Goal: Information Seeking & Learning: Learn about a topic

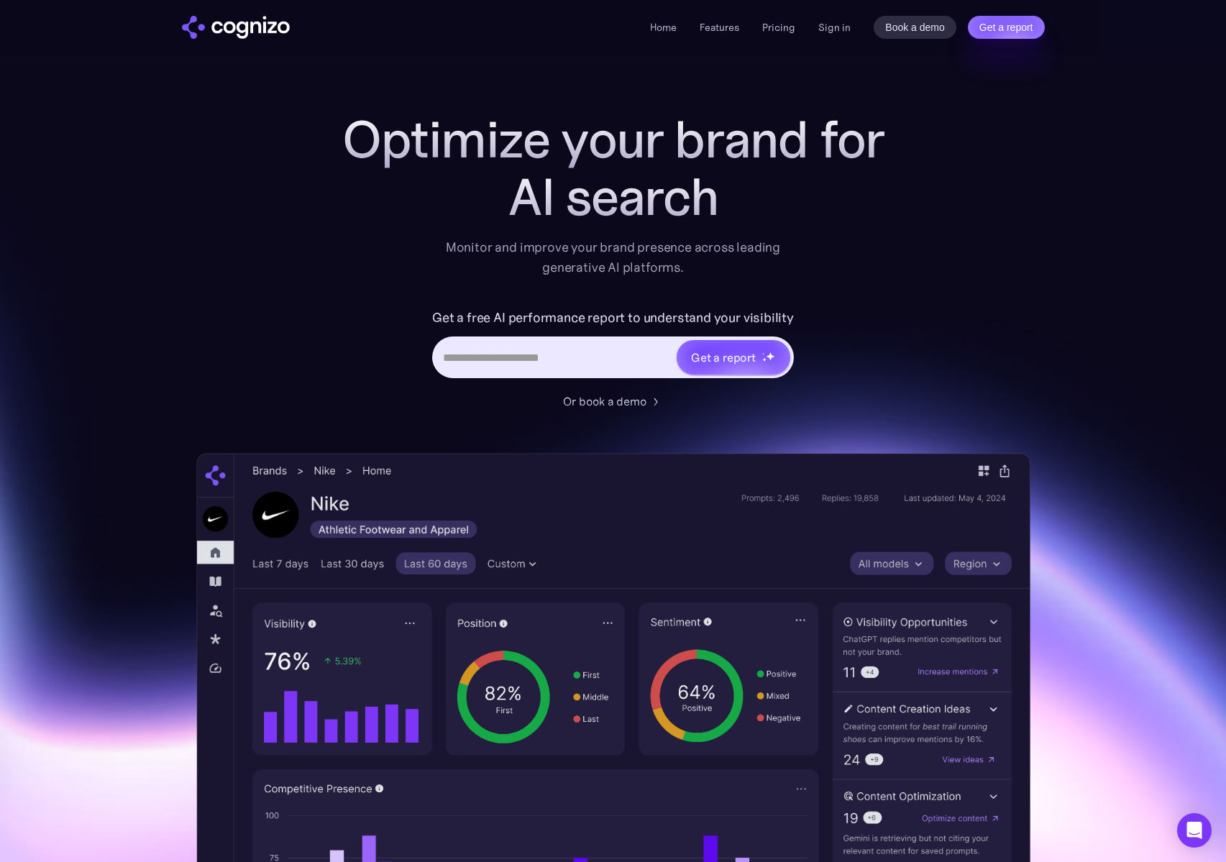
click at [816, 30] on div "Home Features Pricing Book a demo Get a report Sign in Book a demo Get a report" at bounding box center [847, 27] width 394 height 23
click at [830, 32] on link "Sign in" at bounding box center [834, 27] width 32 height 17
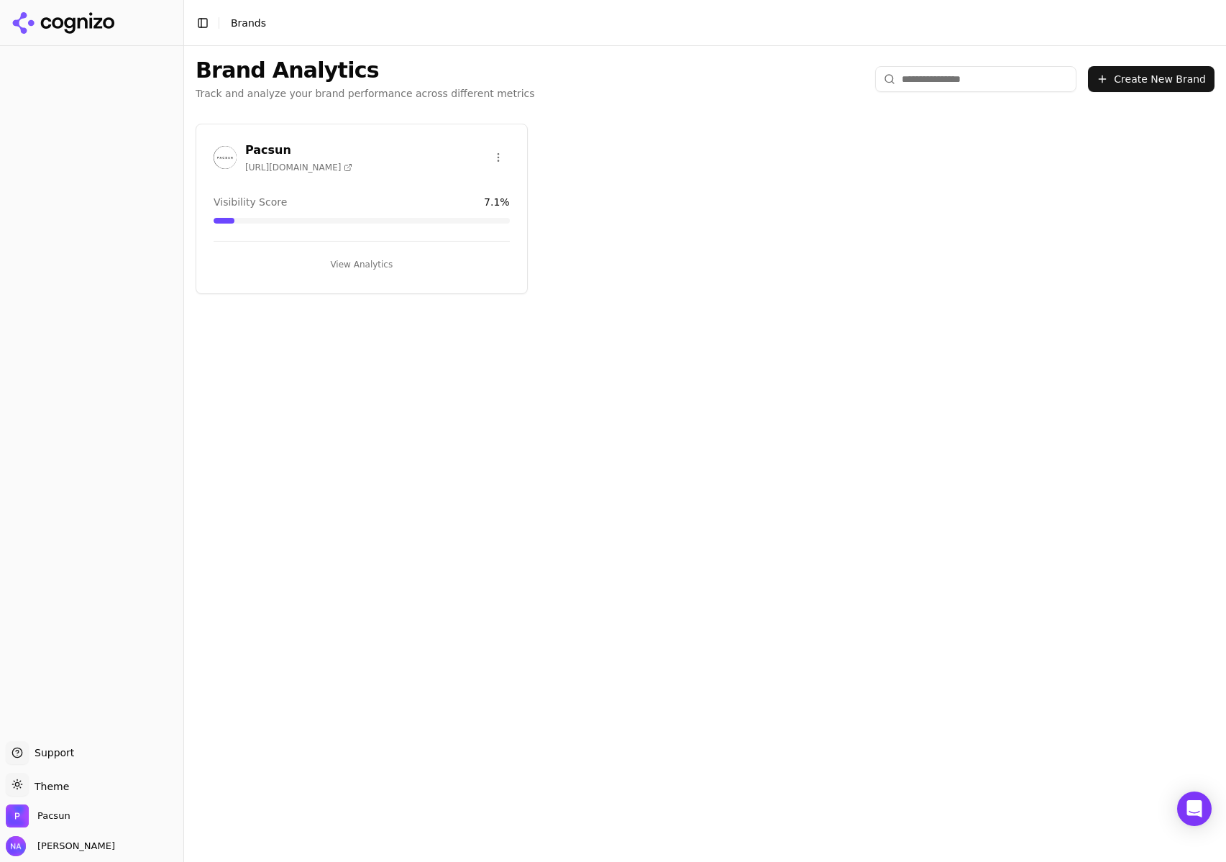
click at [363, 261] on button "View Analytics" at bounding box center [362, 264] width 296 height 23
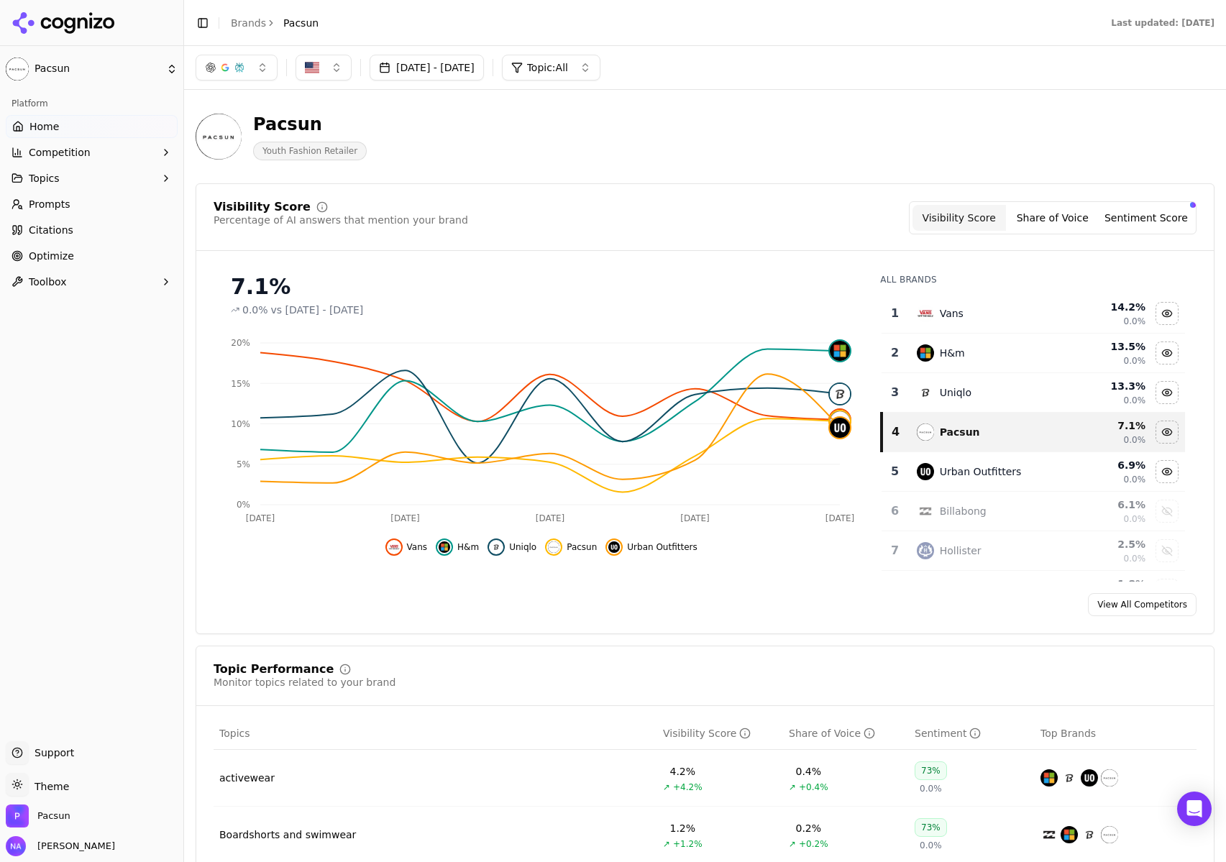
click at [42, 207] on span "Prompts" at bounding box center [50, 204] width 42 height 14
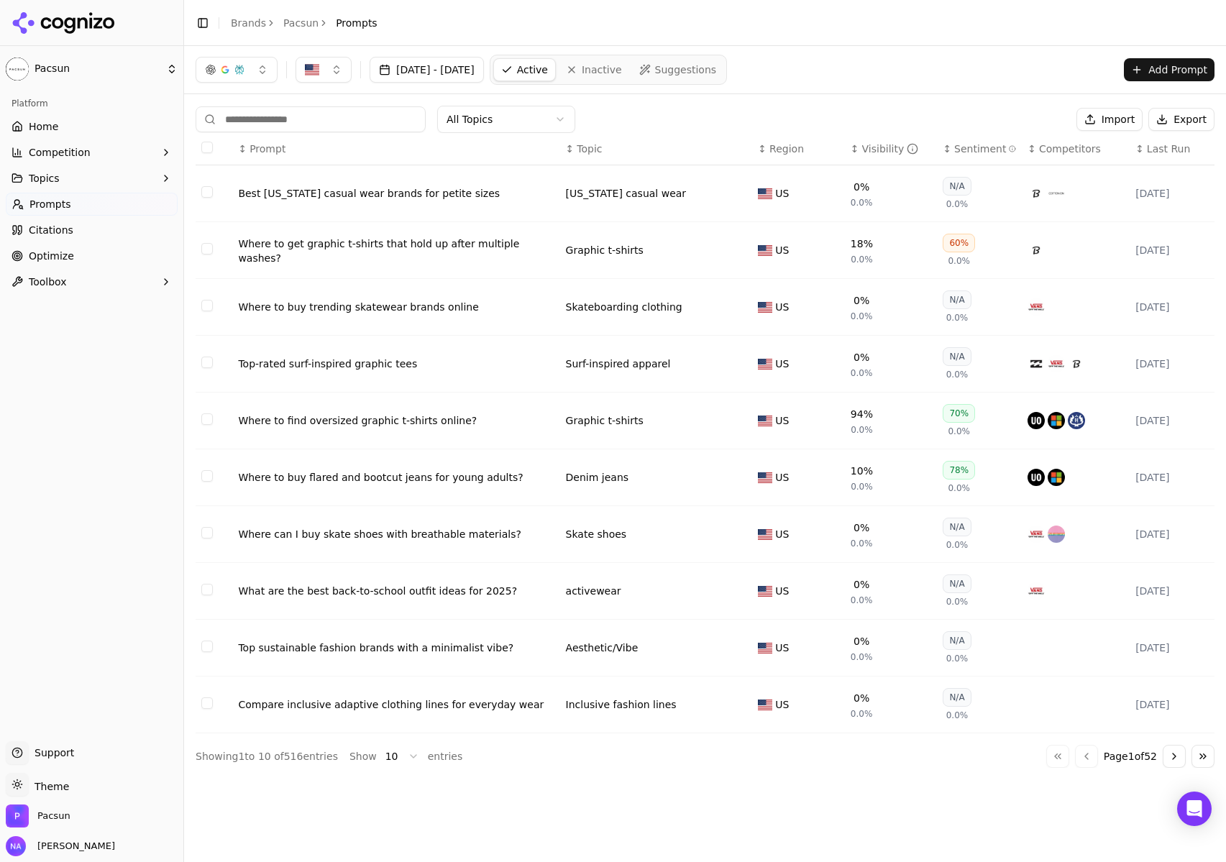
click at [882, 151] on div "Visibility" at bounding box center [890, 149] width 57 height 14
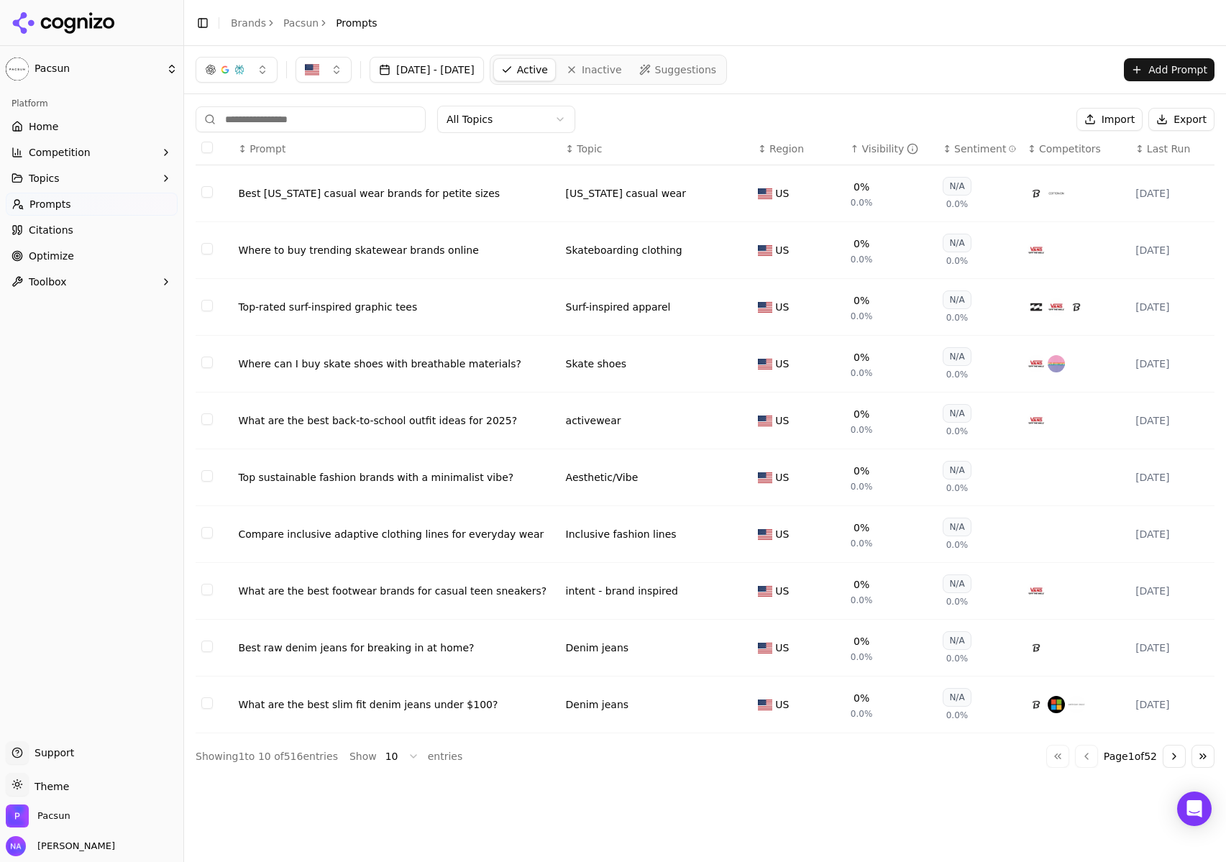
click at [882, 151] on div "Visibility" at bounding box center [890, 149] width 57 height 14
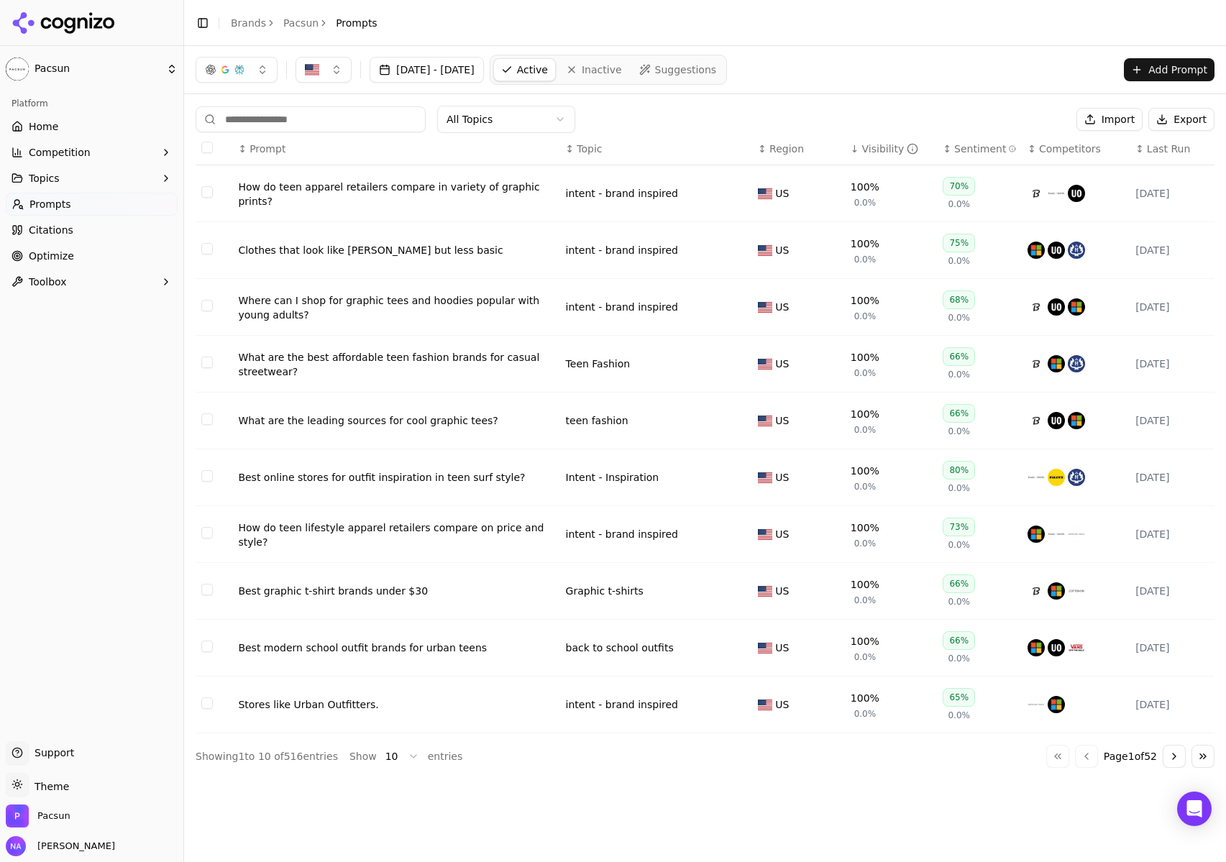
click at [1176, 763] on button "Go to next page" at bounding box center [1174, 756] width 23 height 23
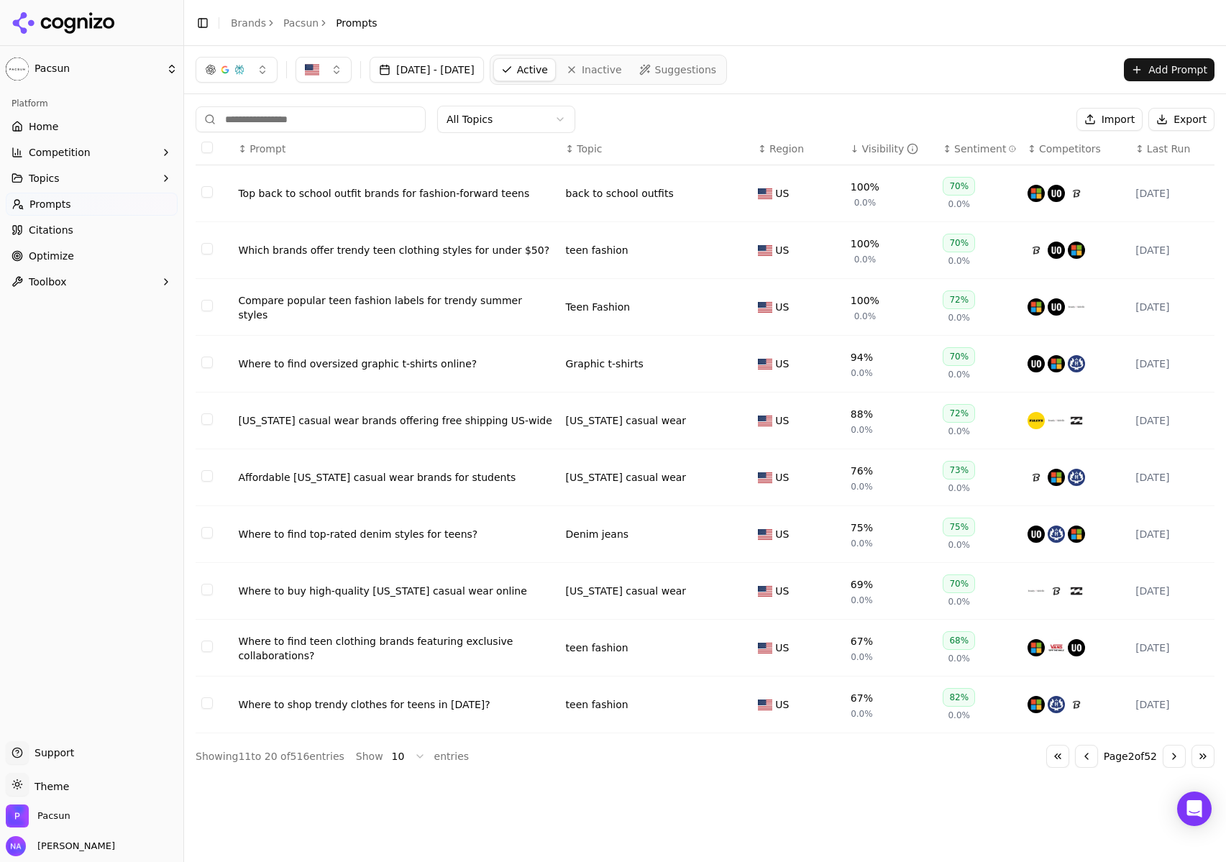
click at [1176, 763] on button "Go to next page" at bounding box center [1174, 756] width 23 height 23
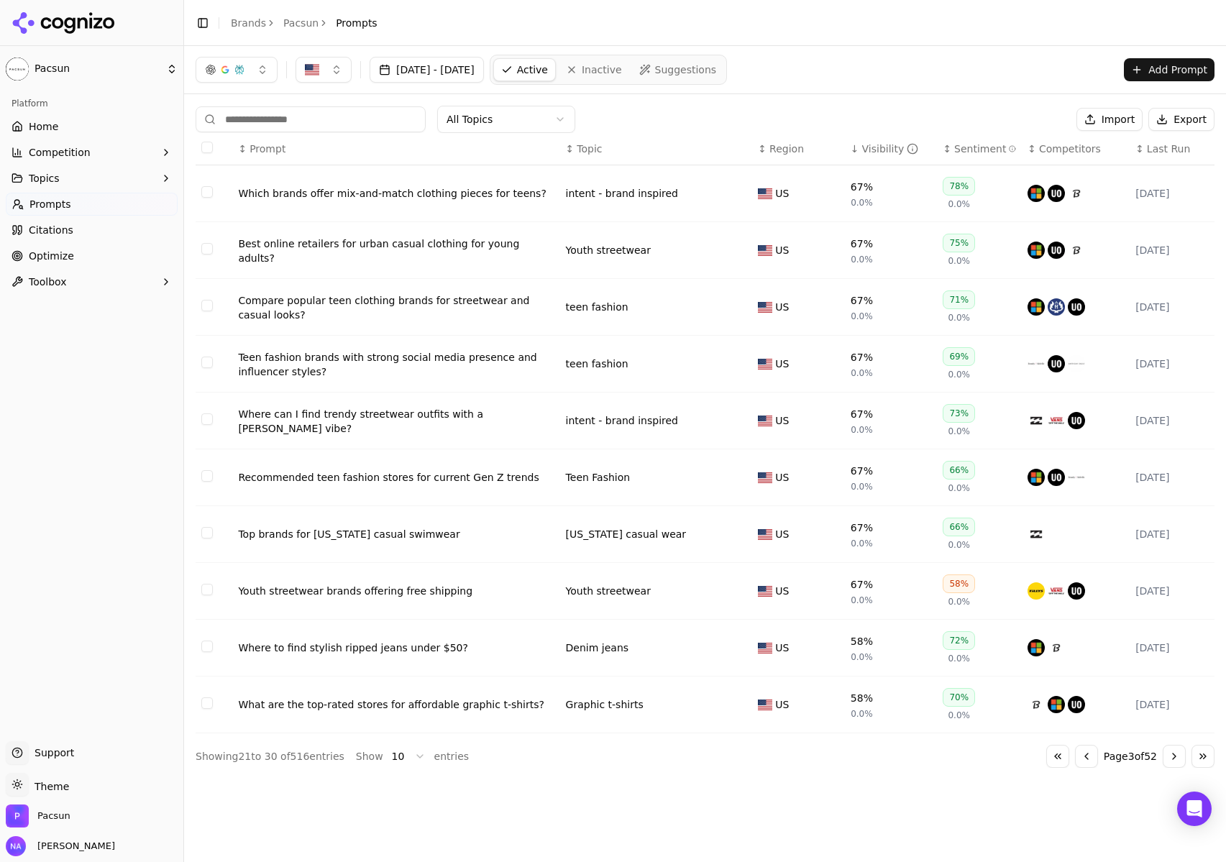
click at [1077, 764] on button "Go to previous page" at bounding box center [1086, 756] width 23 height 23
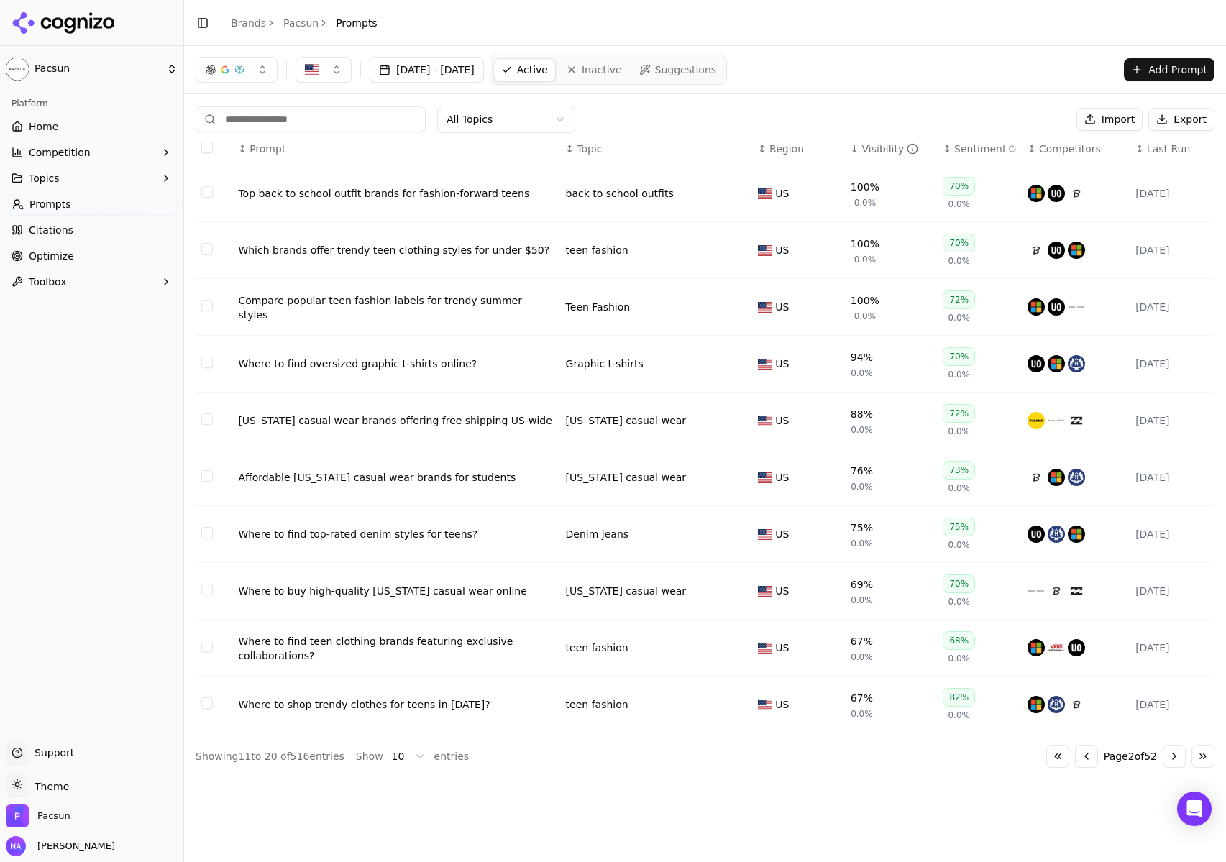
click at [1077, 764] on button "Go to previous page" at bounding box center [1086, 756] width 23 height 23
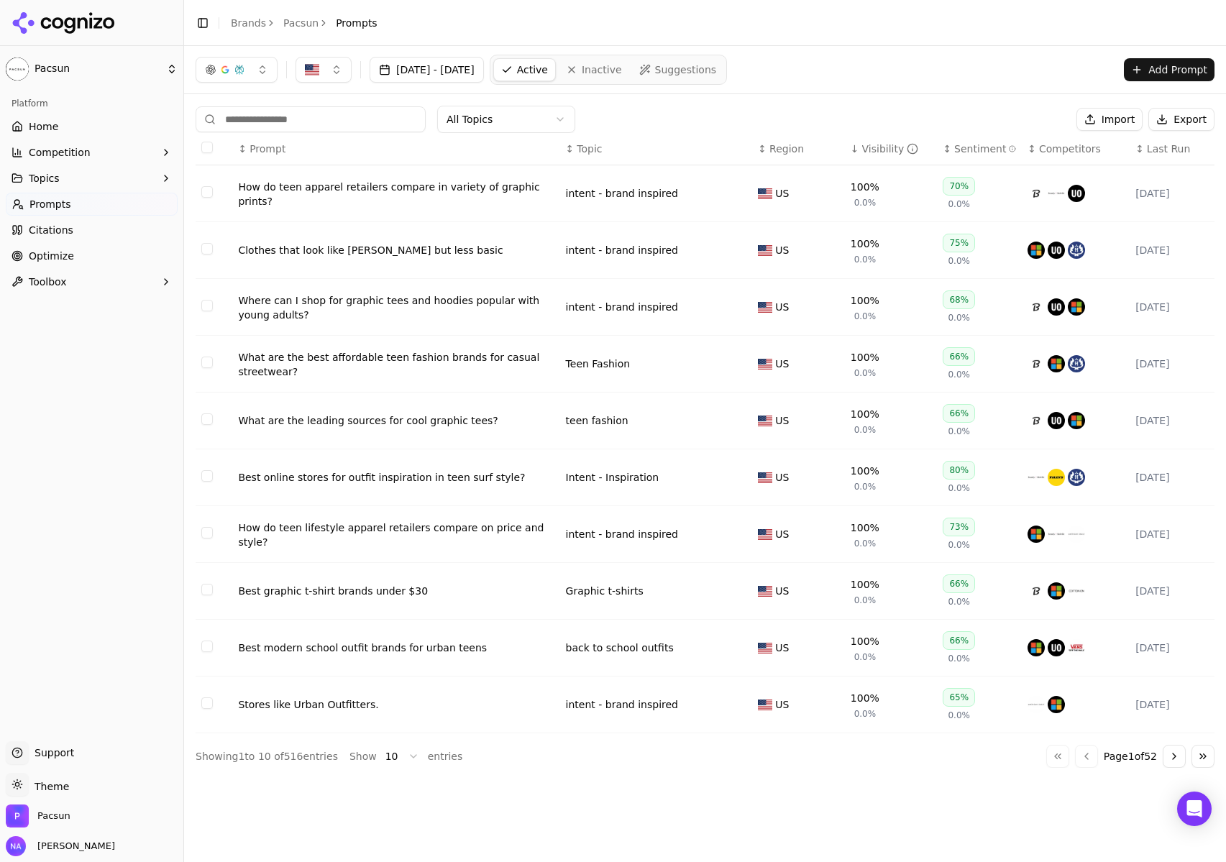
click at [1173, 763] on button "Go to next page" at bounding box center [1174, 756] width 23 height 23
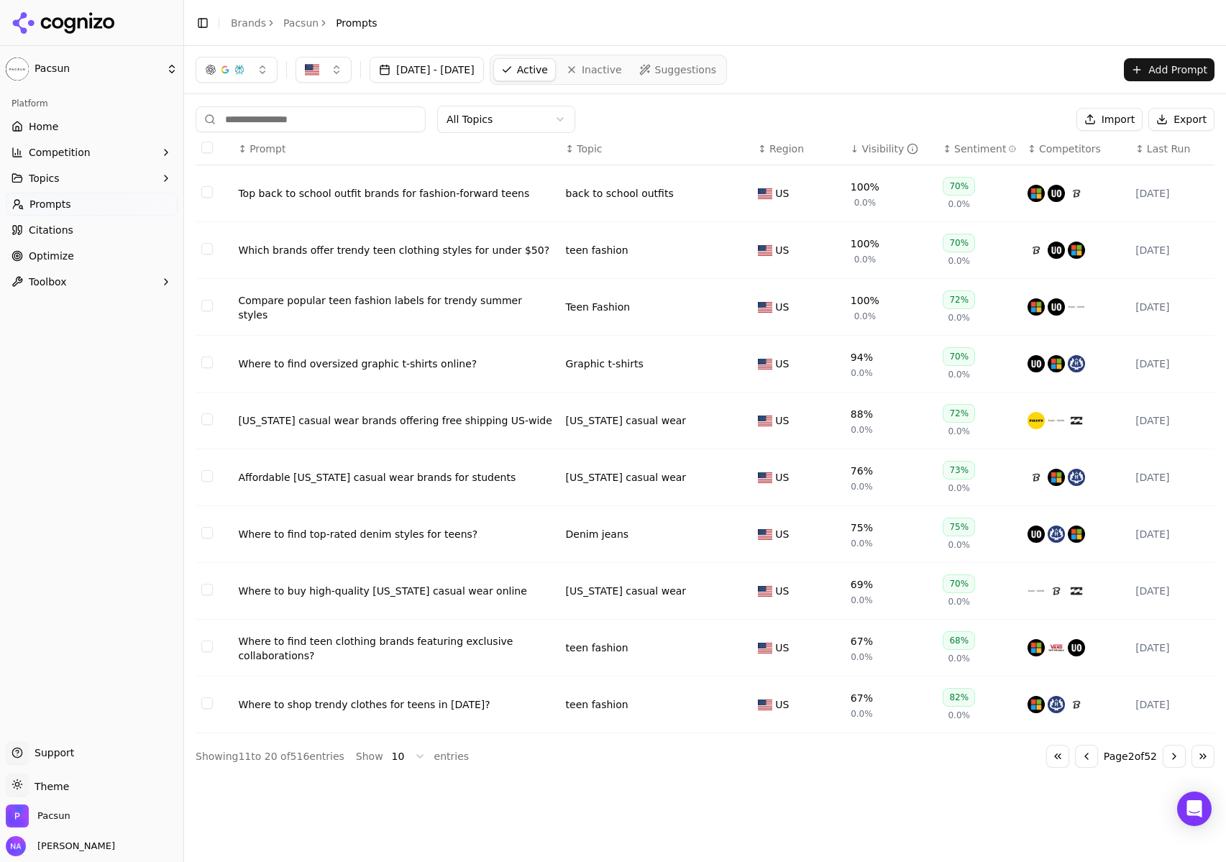
click at [1081, 764] on button "Go to previous page" at bounding box center [1086, 756] width 23 height 23
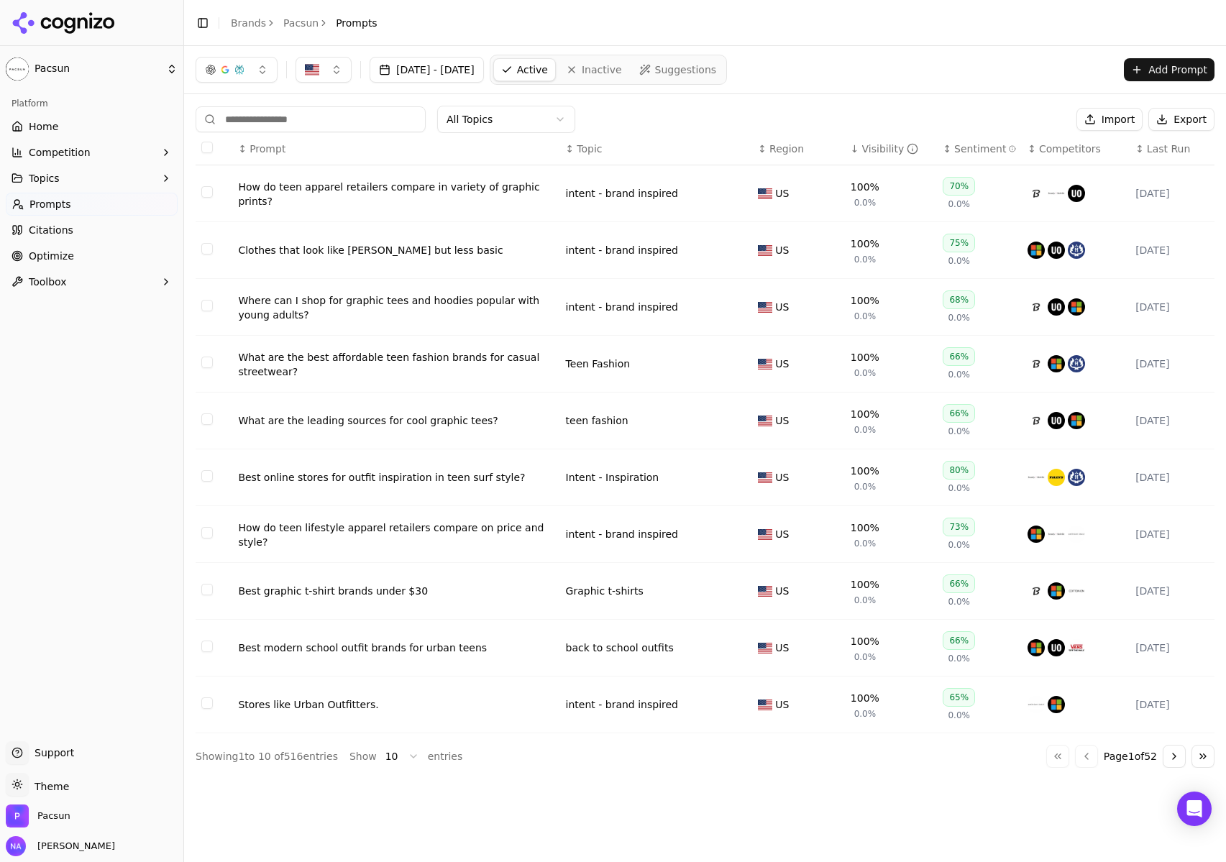
click at [58, 124] on link "Home" at bounding box center [92, 126] width 172 height 23
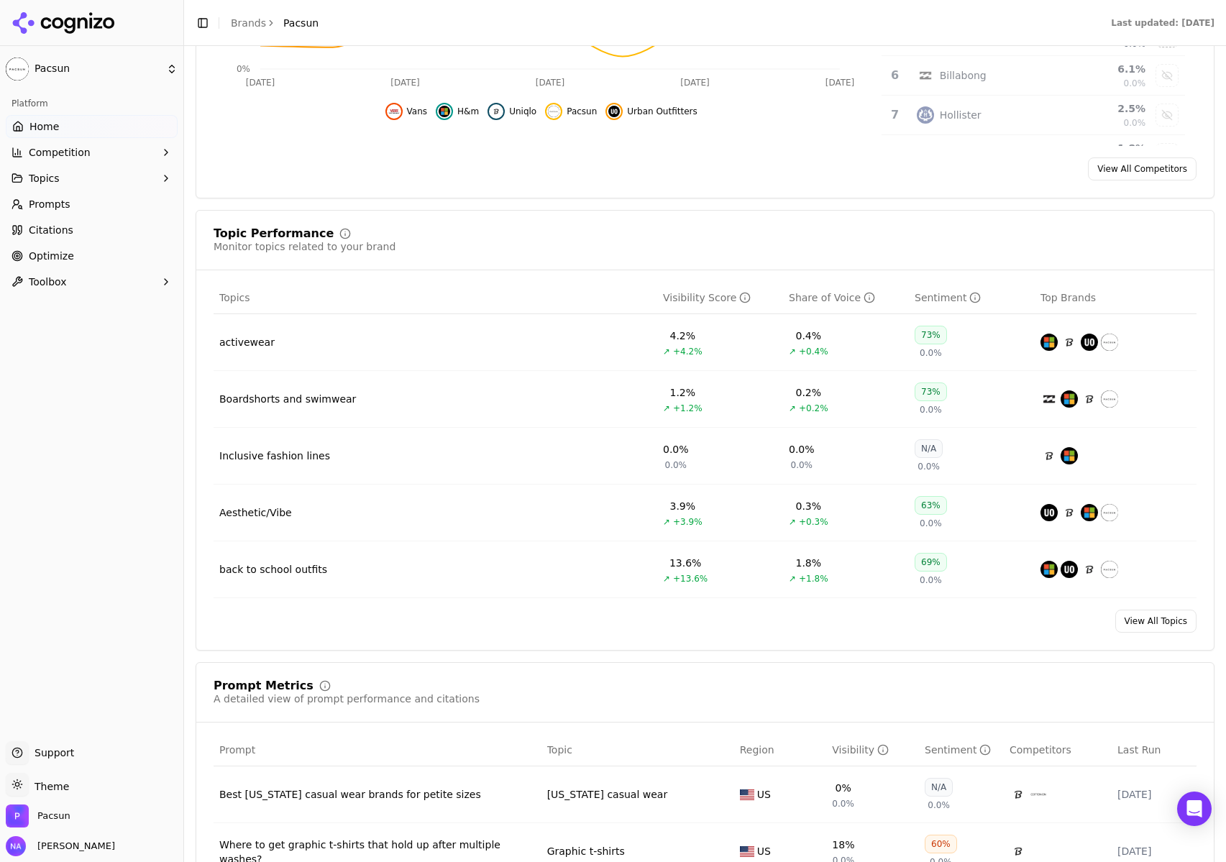
scroll to position [538, 0]
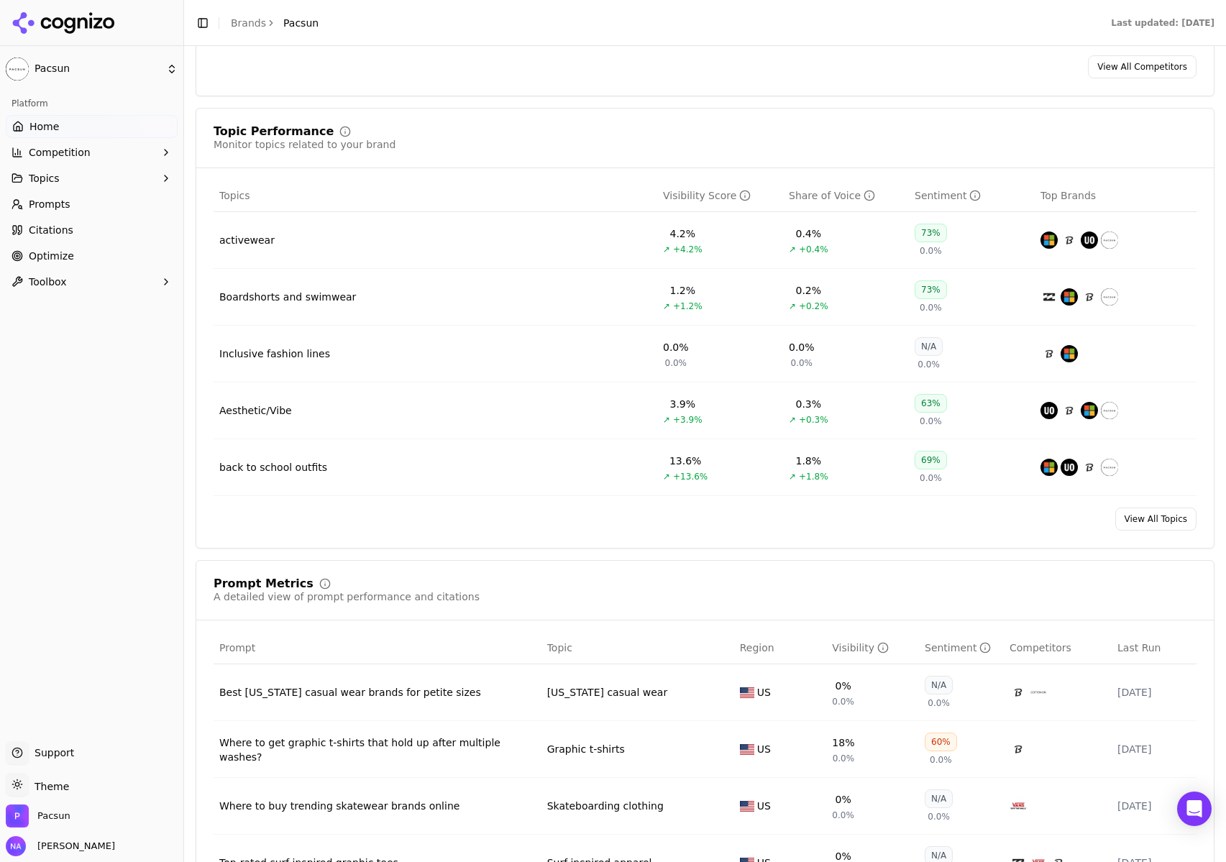
click at [1151, 521] on link "View All Topics" at bounding box center [1155, 519] width 81 height 23
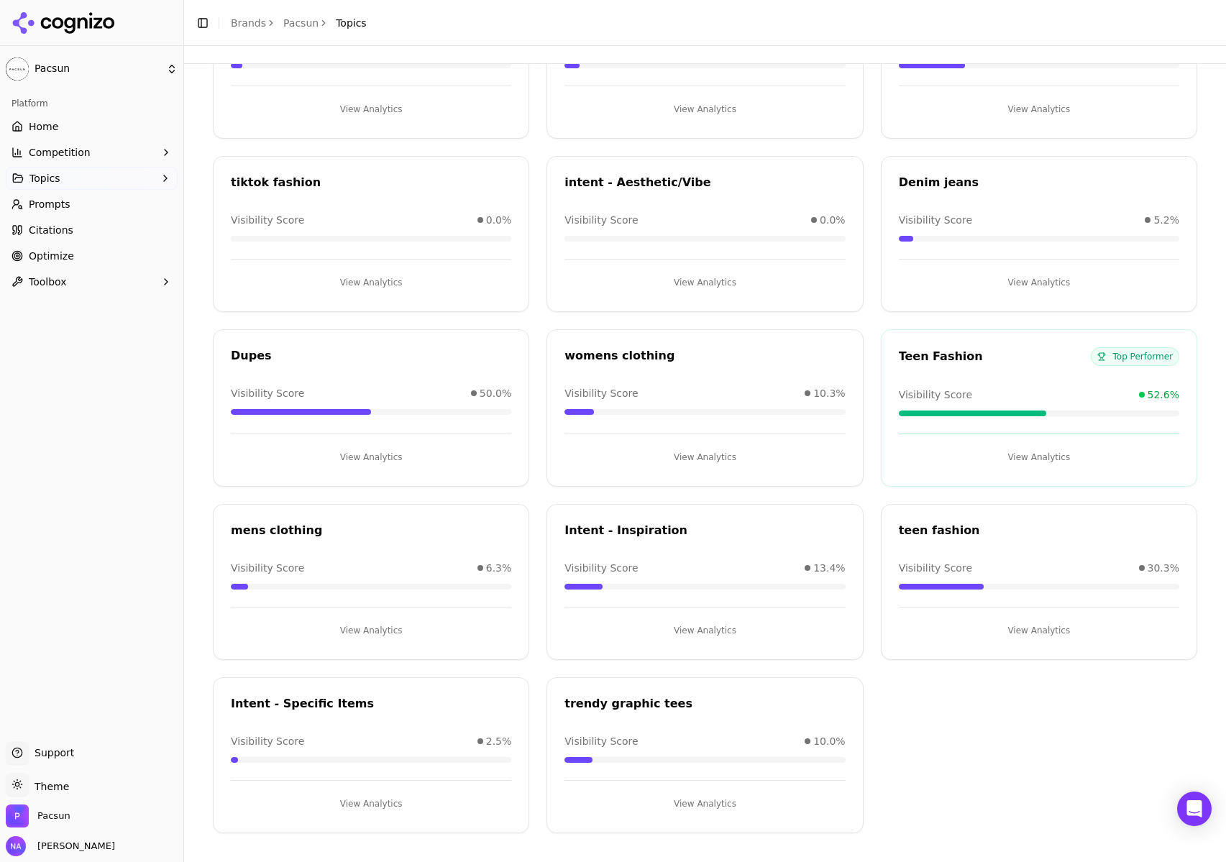
scroll to position [766, 0]
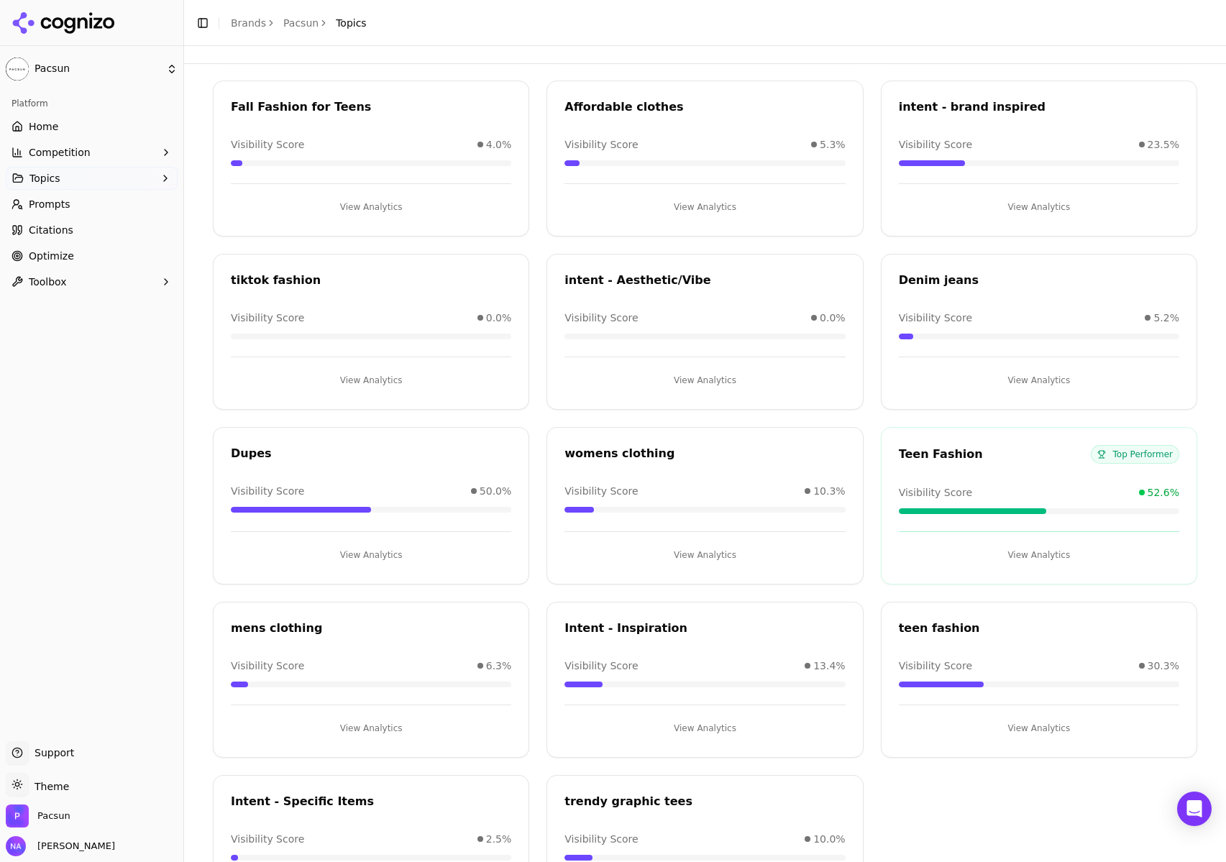
click at [1035, 557] on button "View Analytics" at bounding box center [1039, 555] width 280 height 23
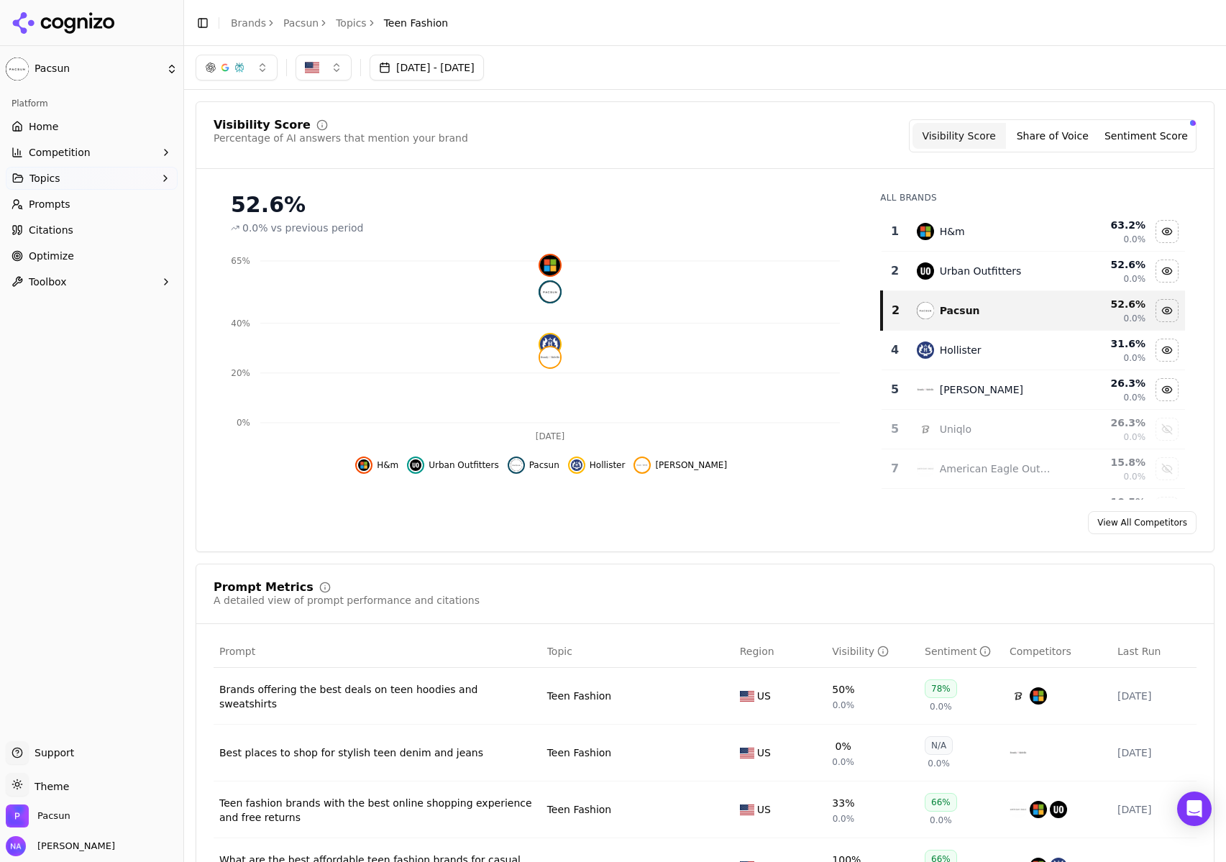
click at [58, 125] on link "Home" at bounding box center [92, 126] width 172 height 23
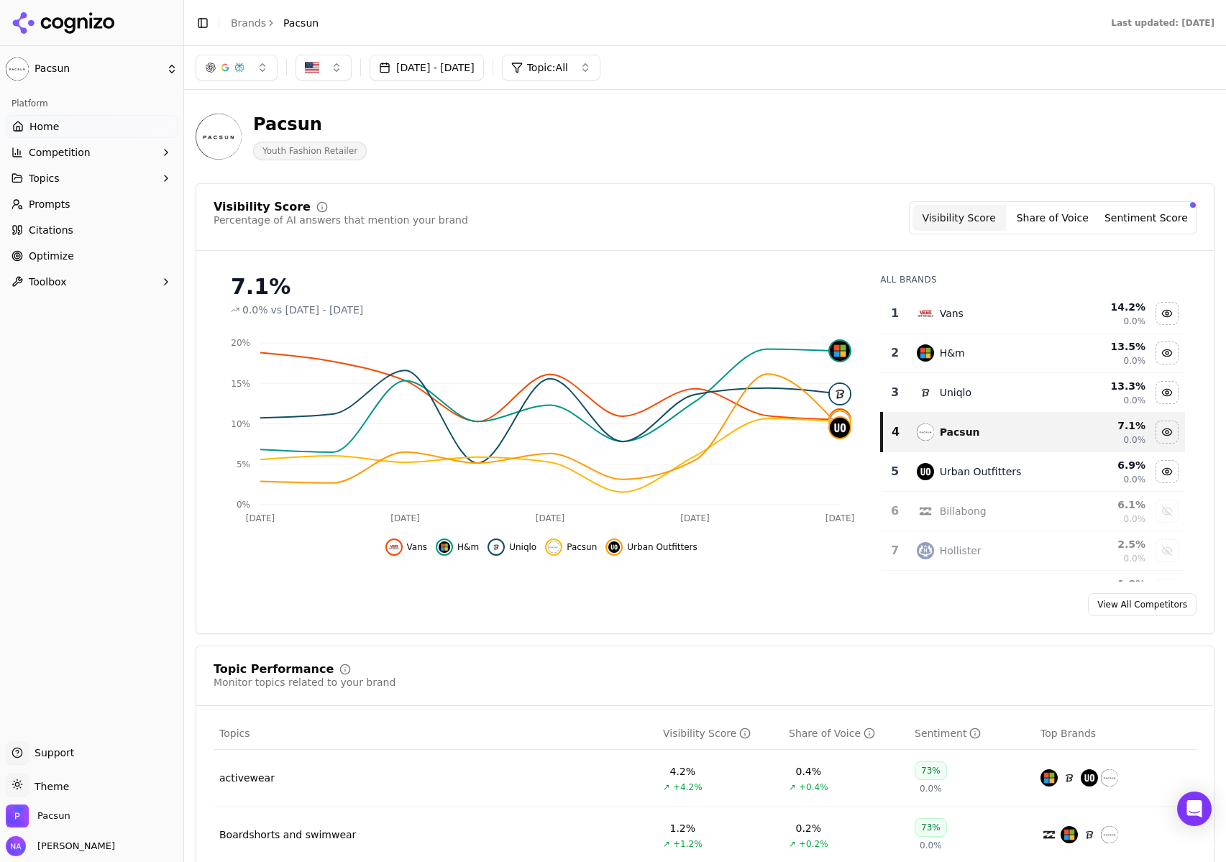
click at [1145, 219] on button "Sentiment Score" at bounding box center [1145, 218] width 93 height 26
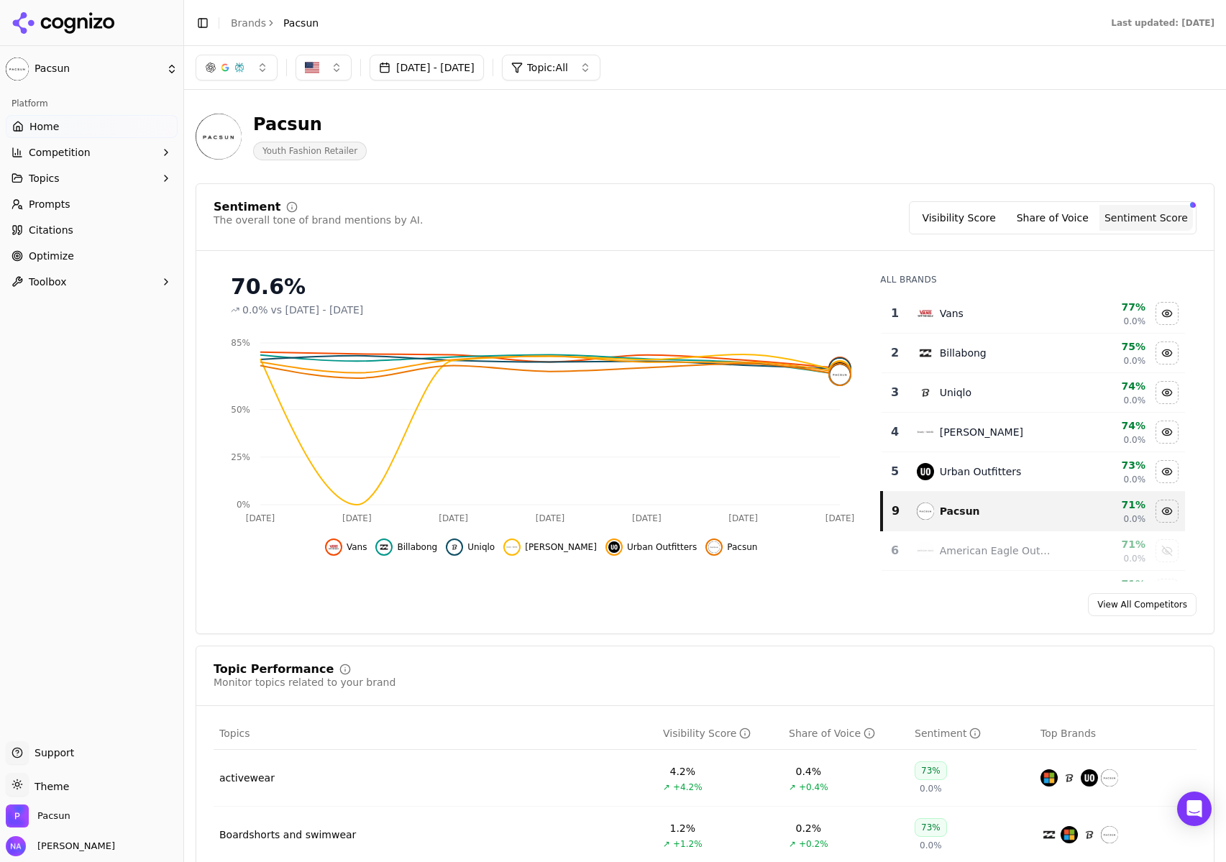
click at [820, 154] on div "Pacsun Youth Fashion Retailer" at bounding box center [518, 136] width 644 height 47
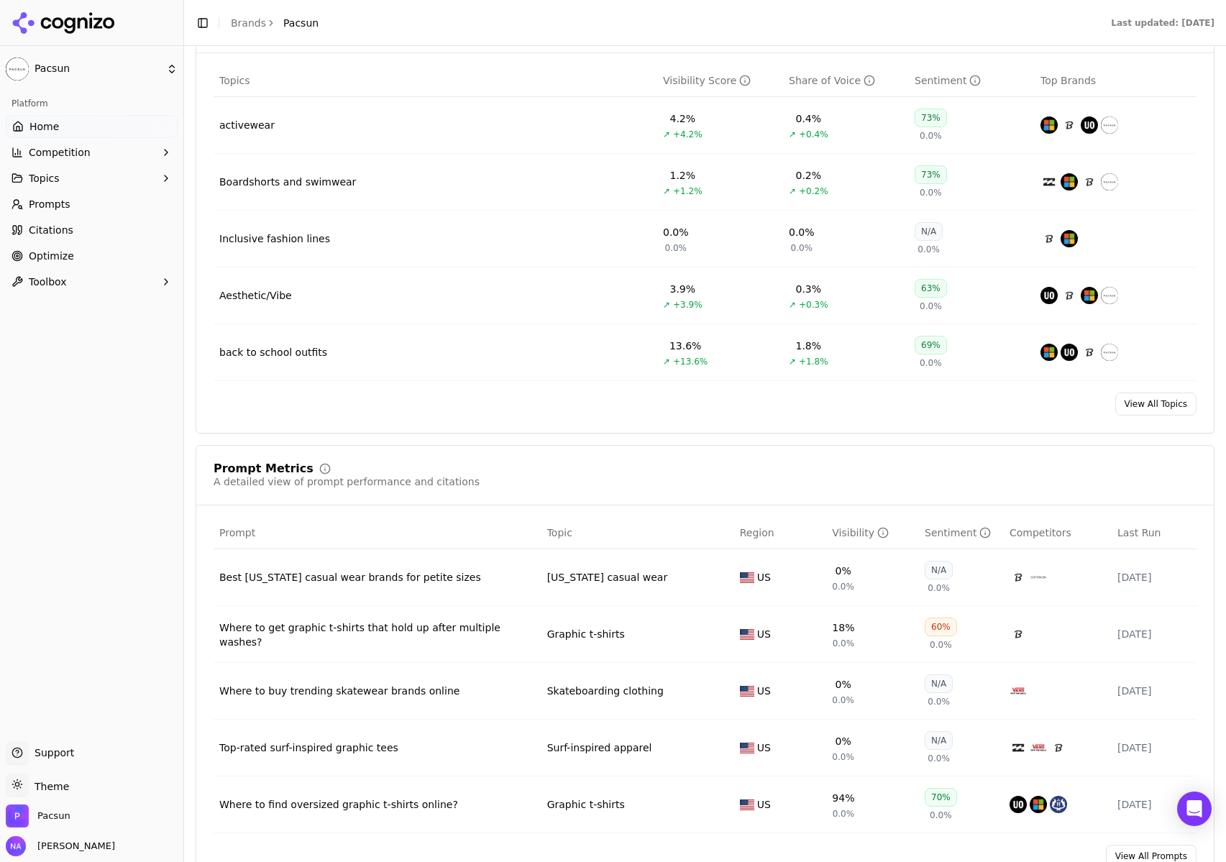
scroll to position [681, 0]
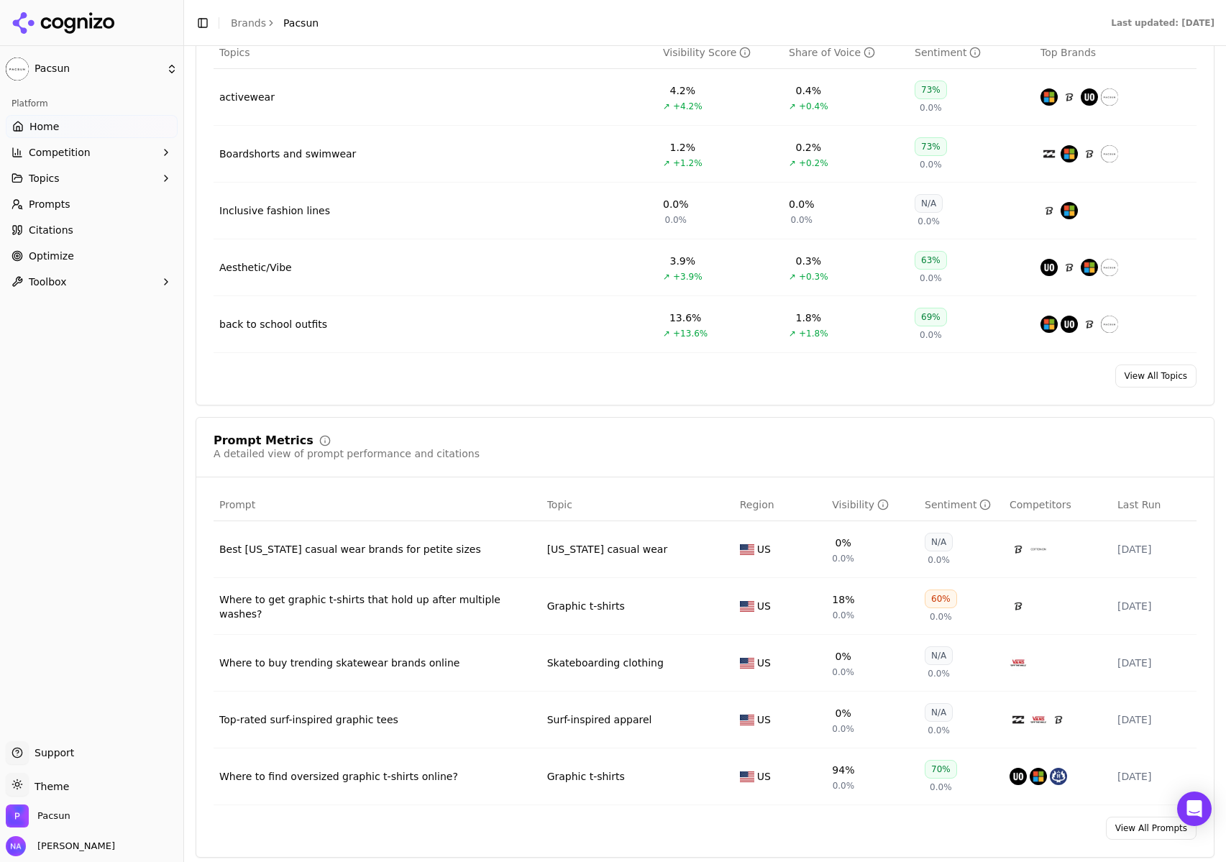
click at [937, 510] on div "Sentiment" at bounding box center [958, 505] width 66 height 14
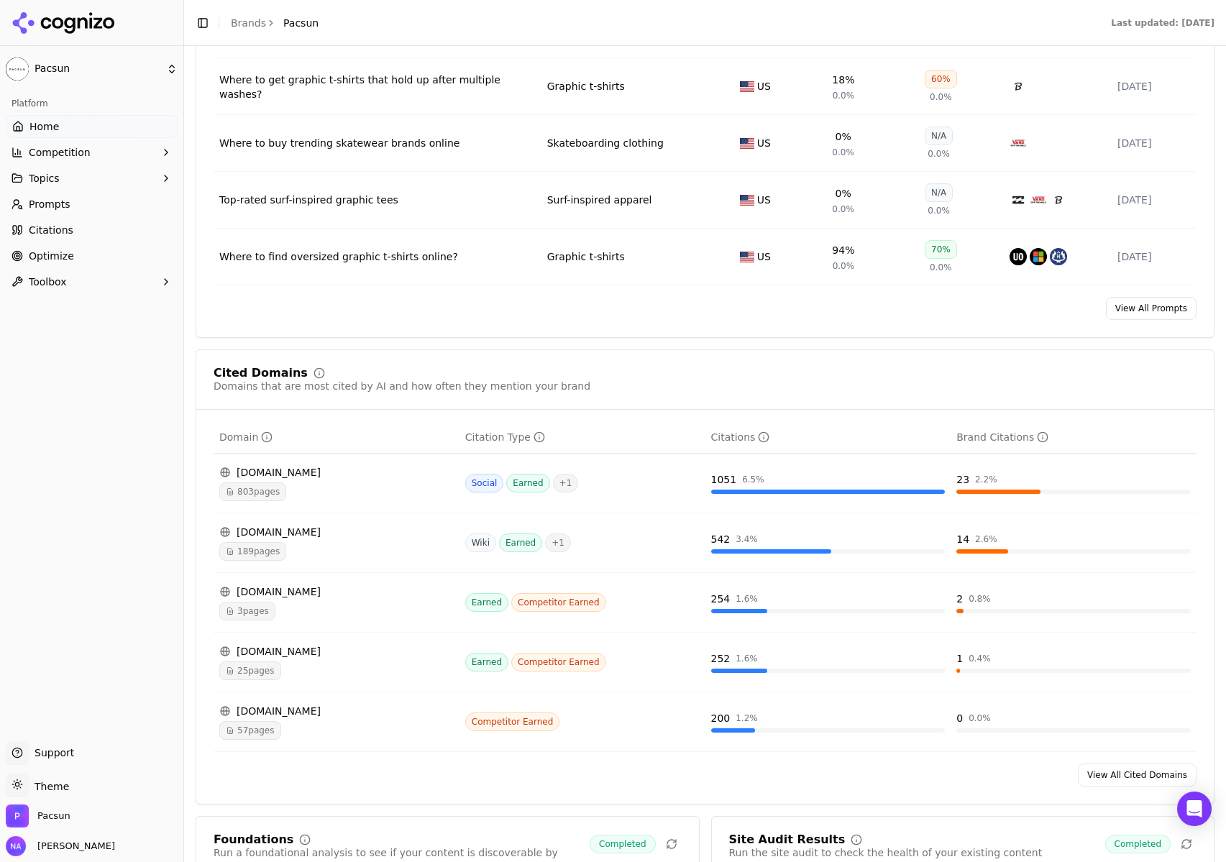
scroll to position [1227, 0]
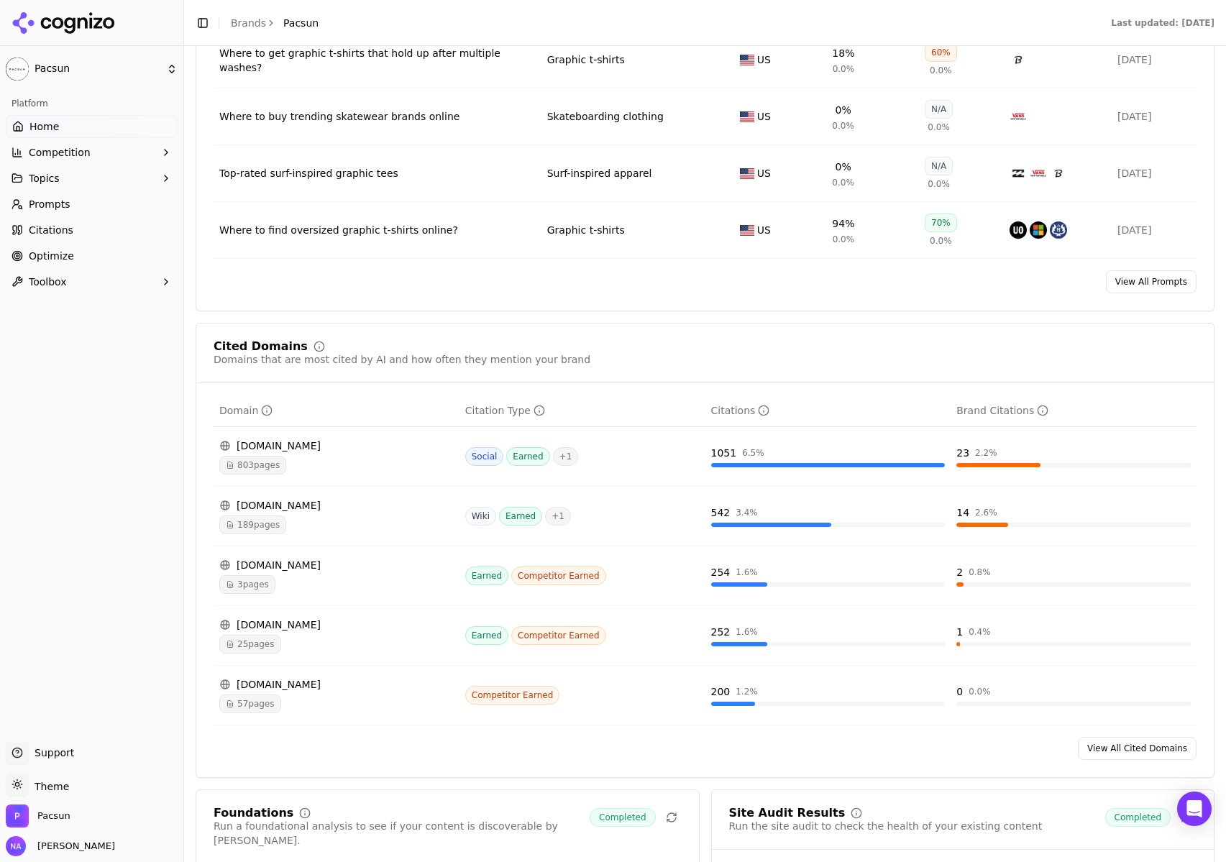
click at [1009, 477] on td "23 2.2 %" at bounding box center [1074, 457] width 246 height 60
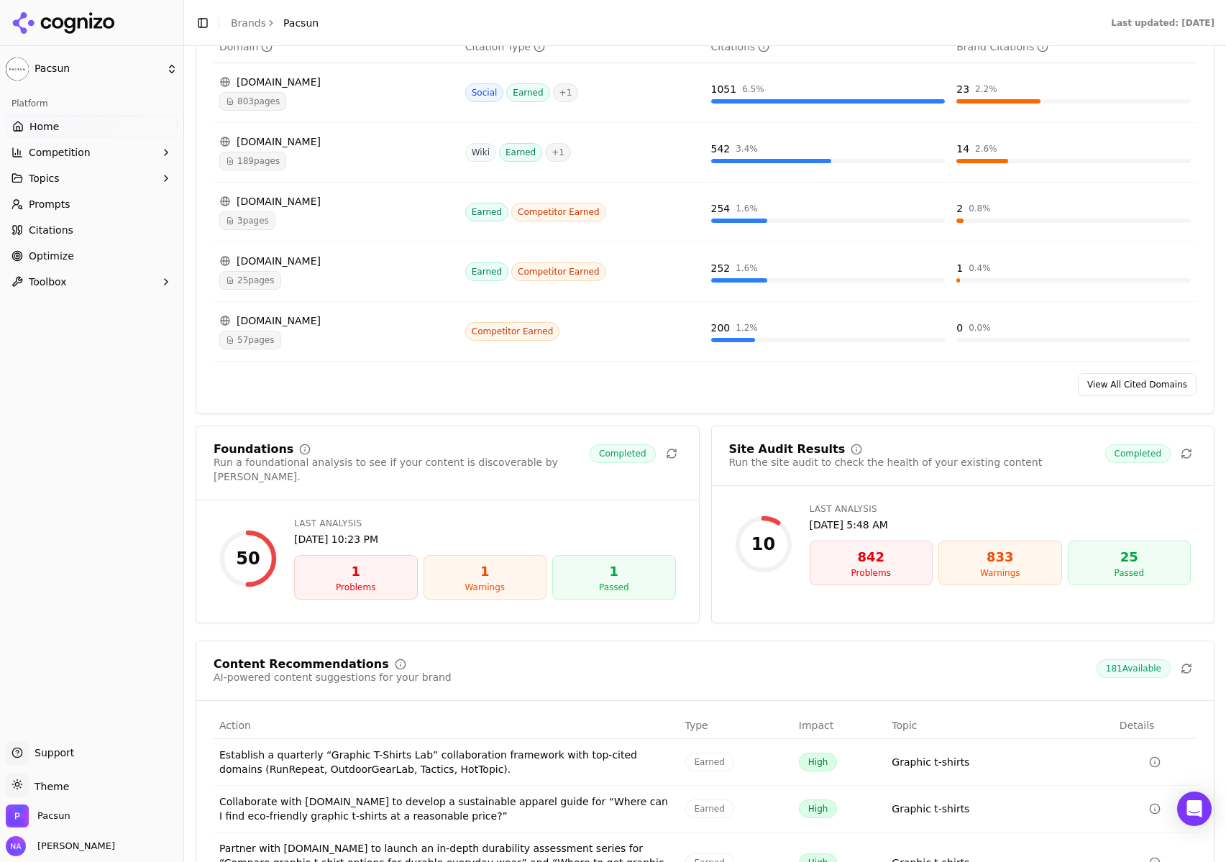
scroll to position [1593, 0]
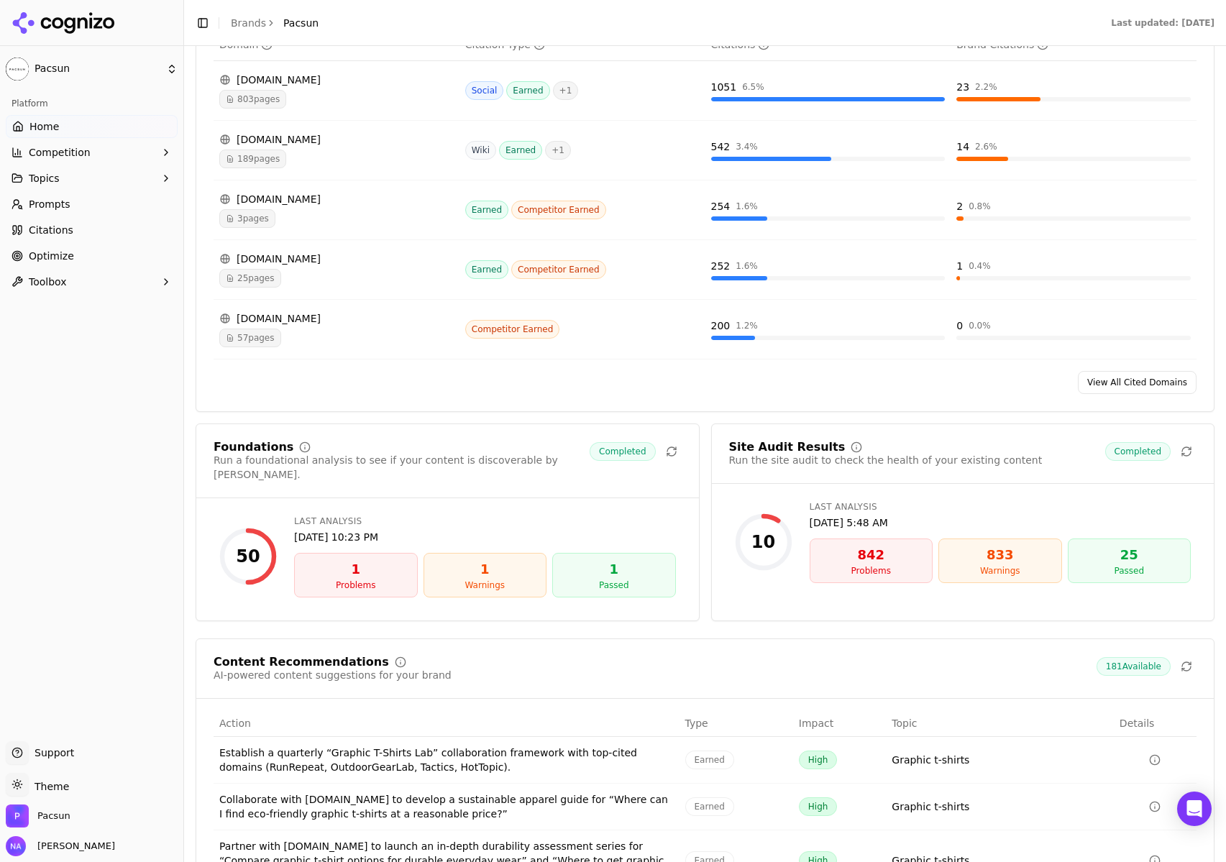
click at [769, 589] on div "10 Last Analysis [DATE] 5:48 AM 842 Problems 833 Warnings 25 Passed" at bounding box center [963, 541] width 468 height 93
click at [771, 546] on div "10" at bounding box center [763, 542] width 24 height 23
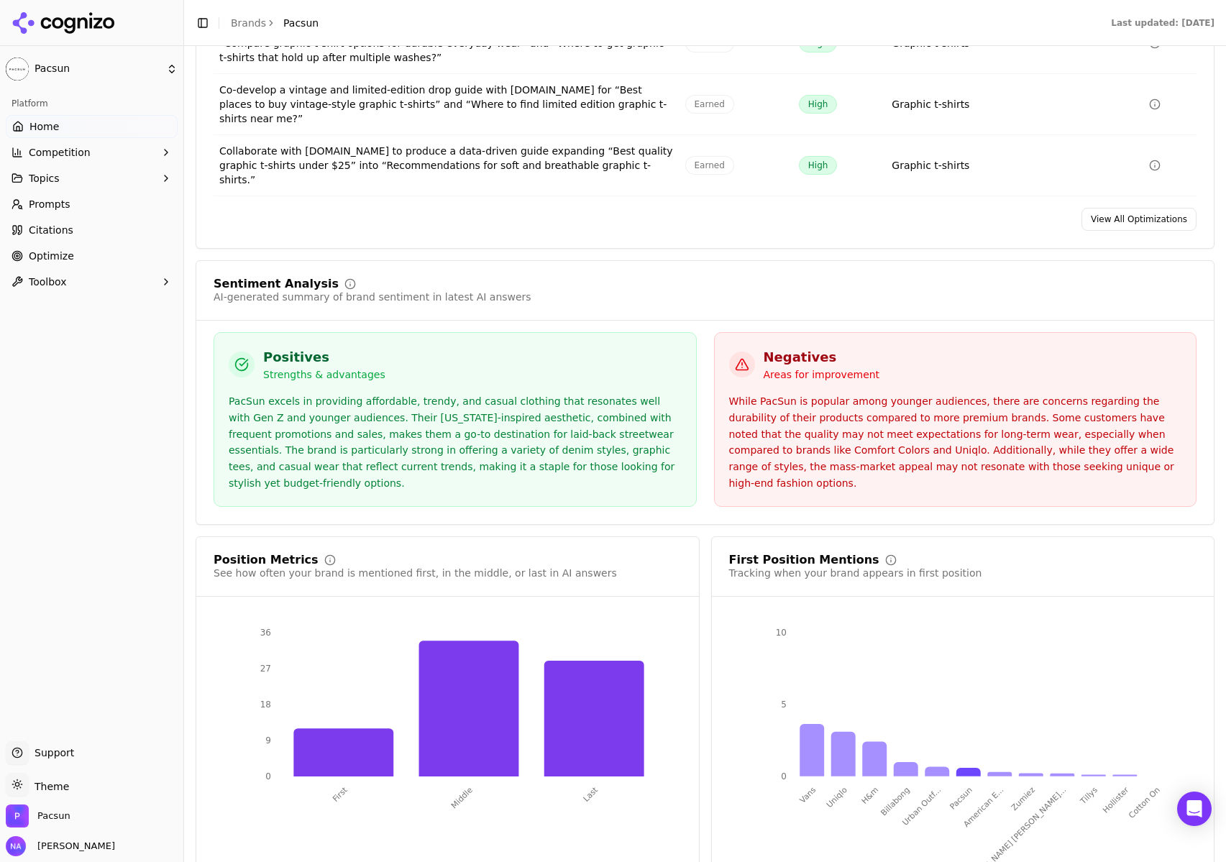
scroll to position [2421, 0]
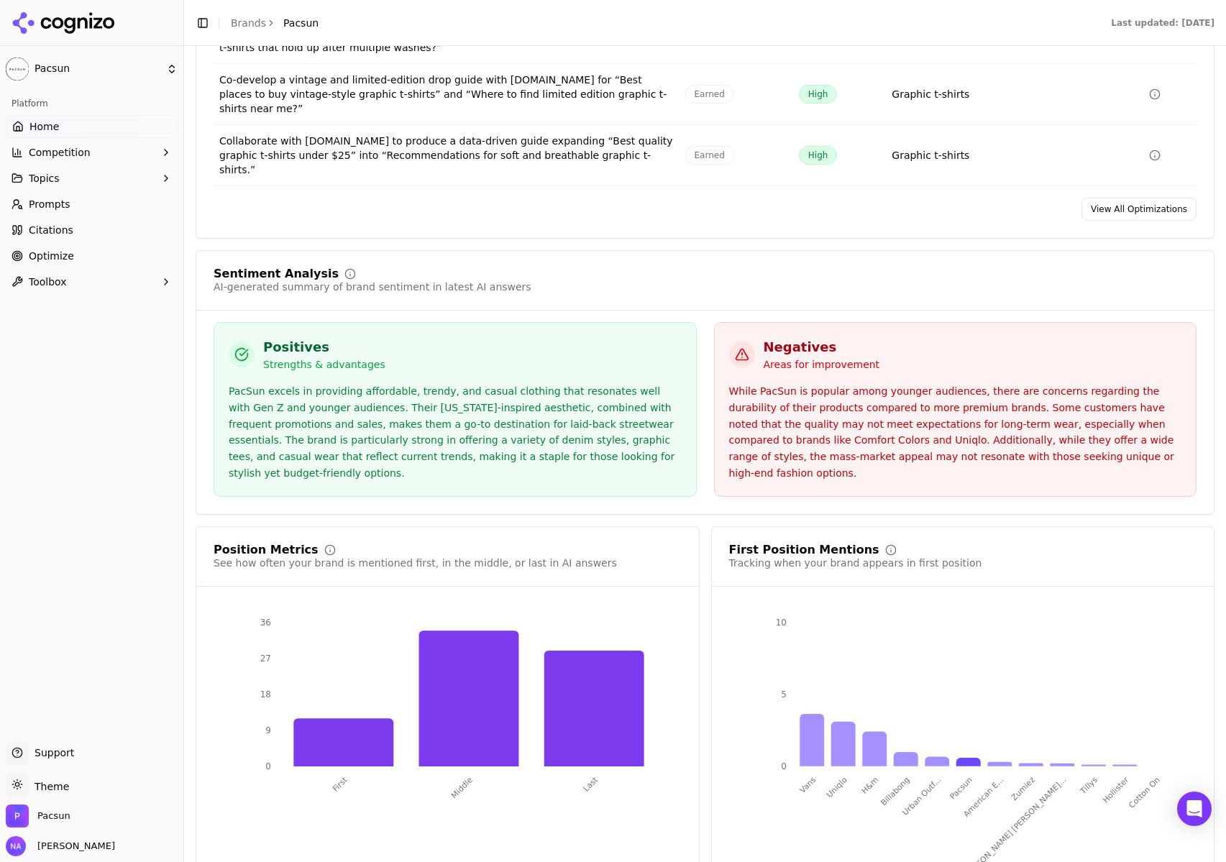
click at [70, 203] on link "Prompts" at bounding box center [92, 204] width 172 height 23
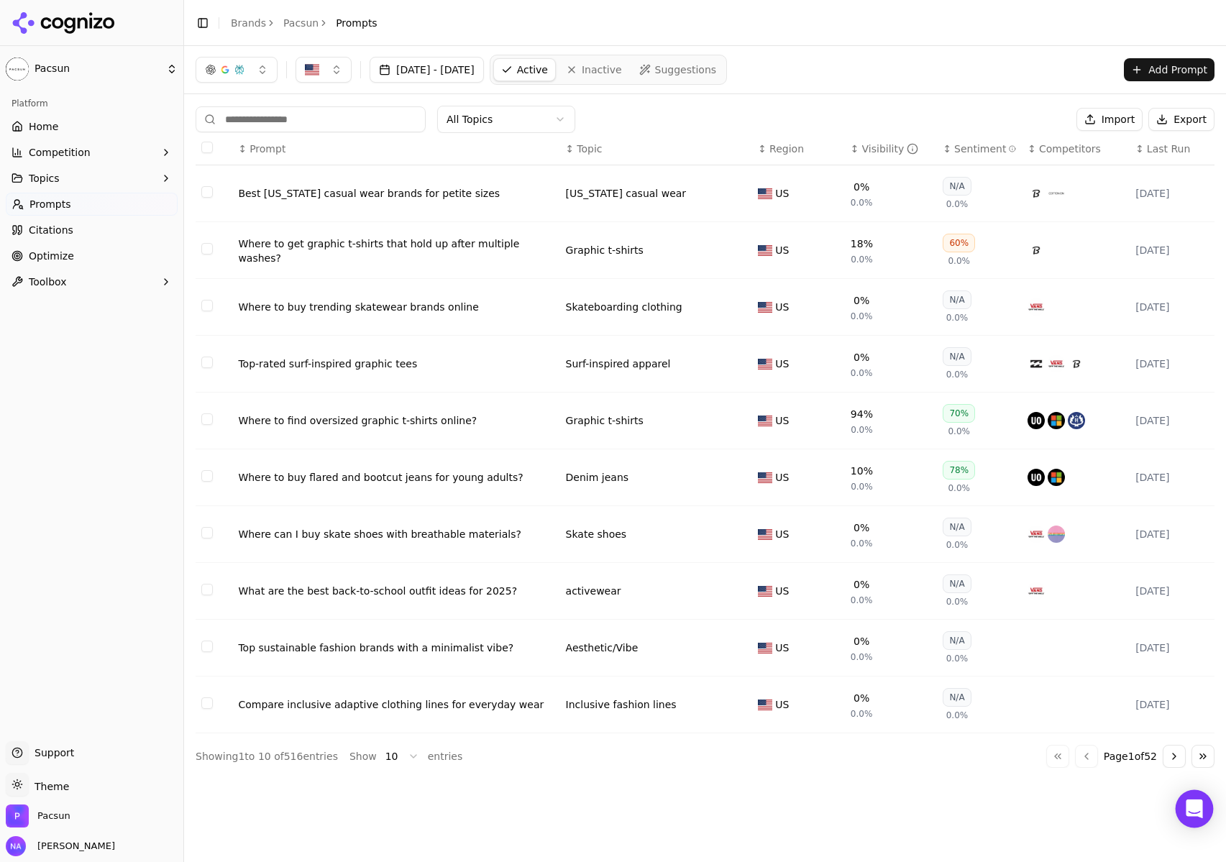
click at [1199, 807] on icon "Open Intercom Messenger" at bounding box center [1194, 809] width 17 height 19
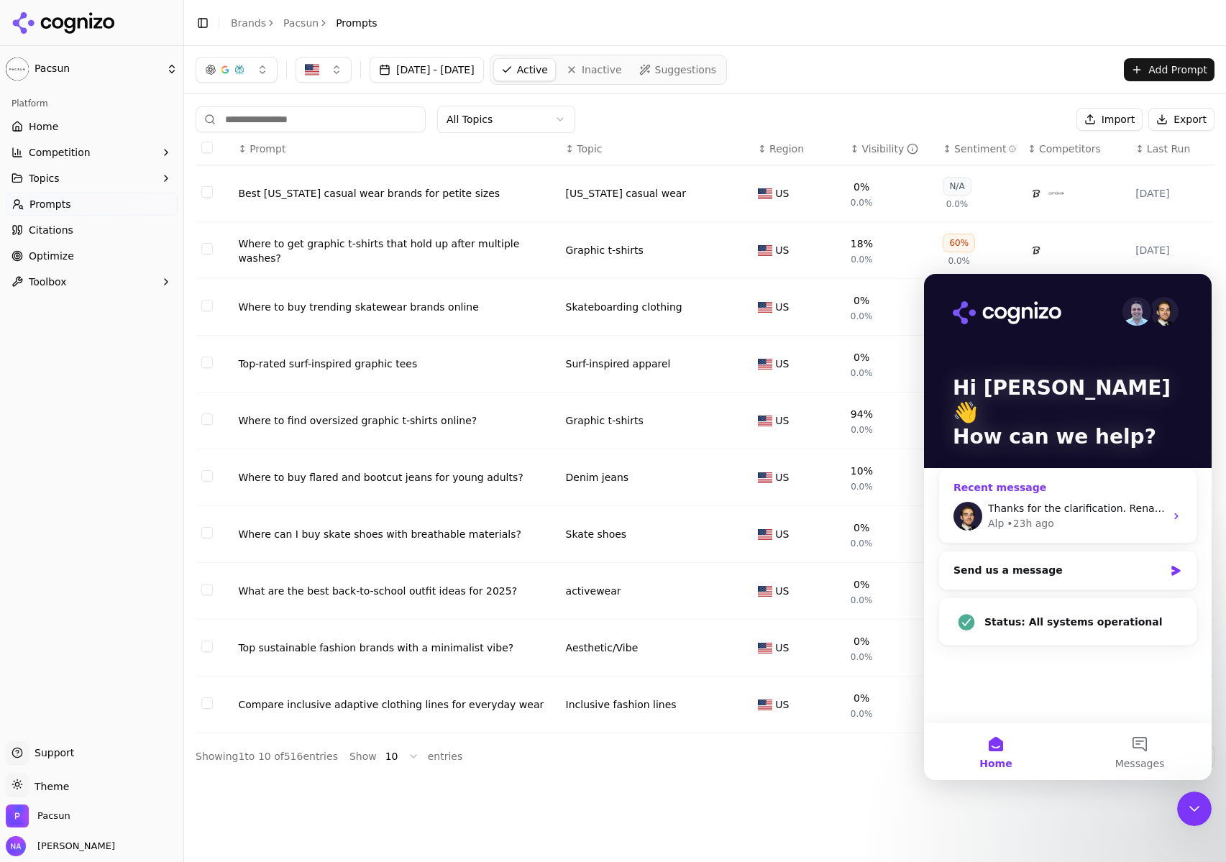
click at [1065, 501] on div "Thanks for the clarification. Renaming a topic is currently not supported, but …" at bounding box center [1076, 508] width 177 height 15
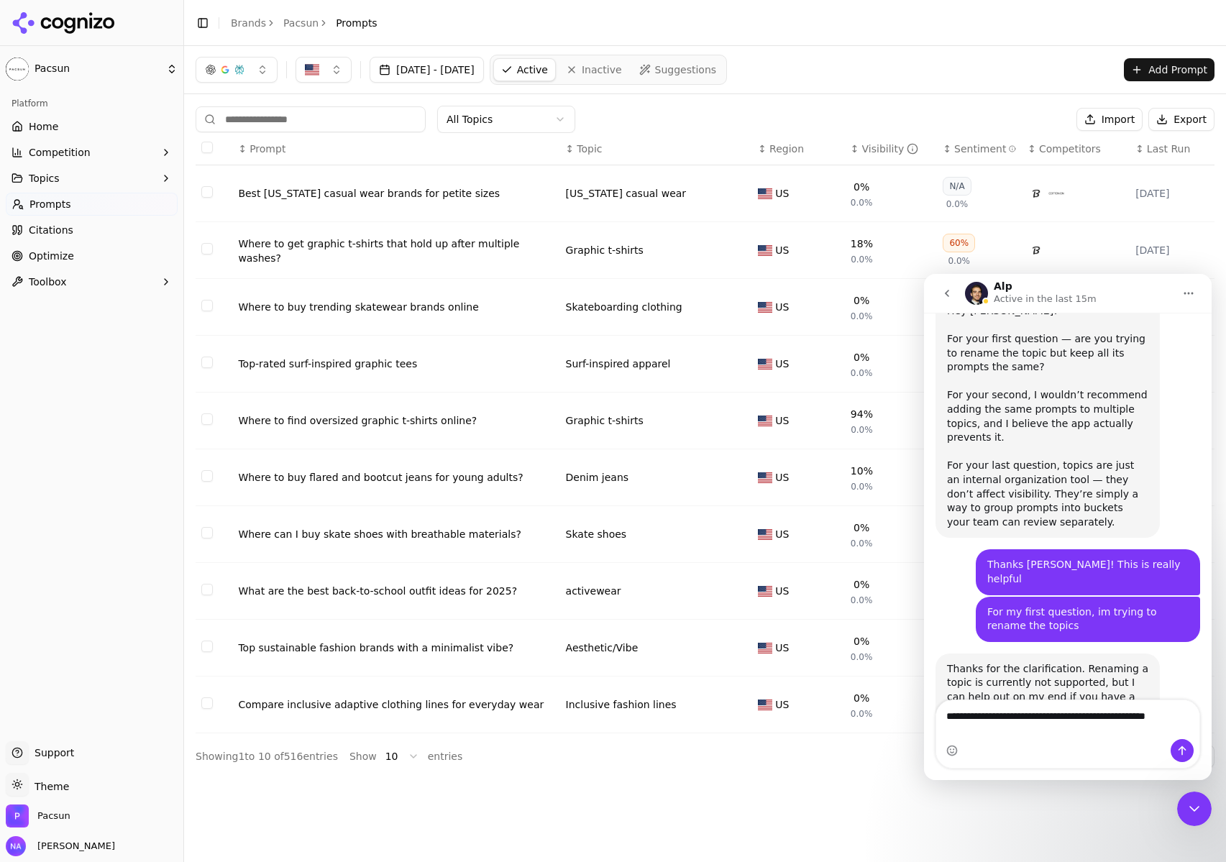
scroll to position [366, 0]
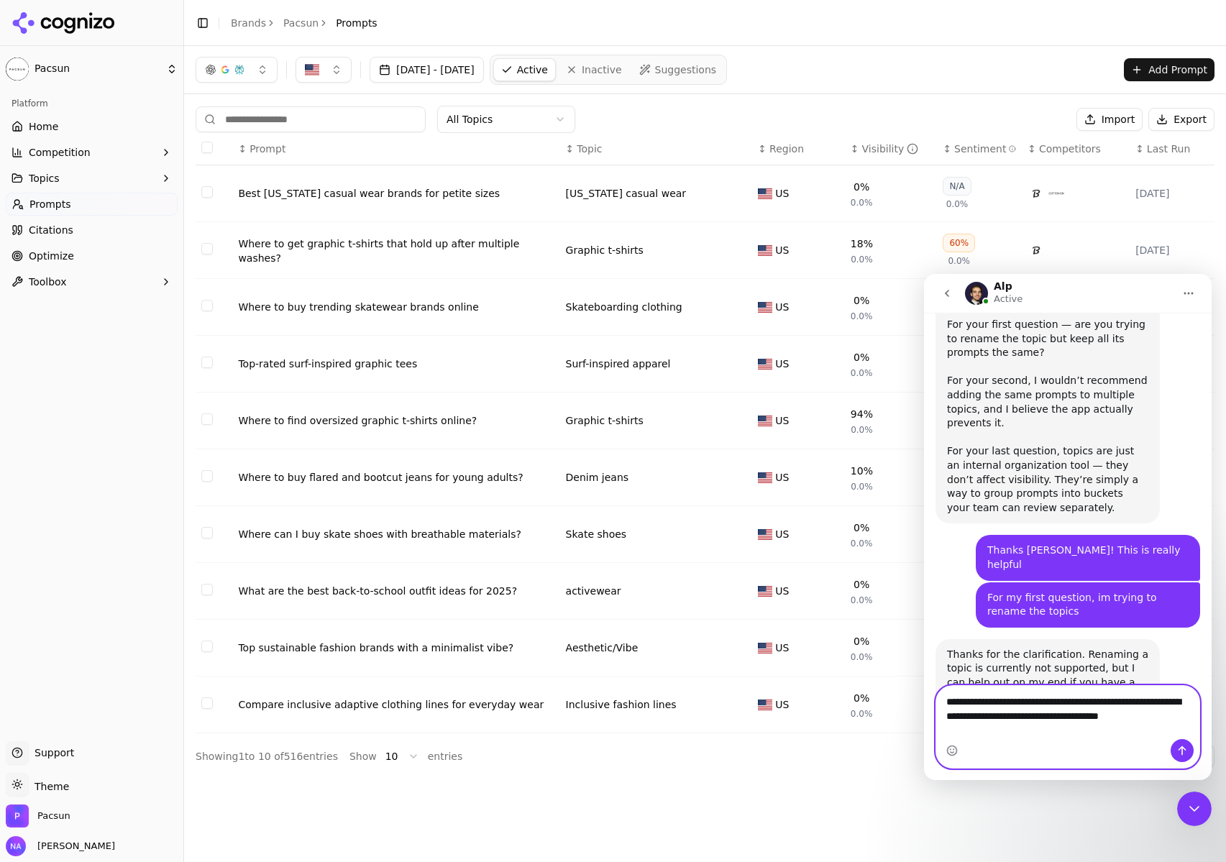
click at [1120, 725] on textarea "**********" at bounding box center [1067, 705] width 263 height 39
click at [1144, 725] on textarea "**********" at bounding box center [1067, 705] width 263 height 39
drag, startPoint x: 1194, startPoint y: 728, endPoint x: 1061, endPoint y: 715, distance: 134.4
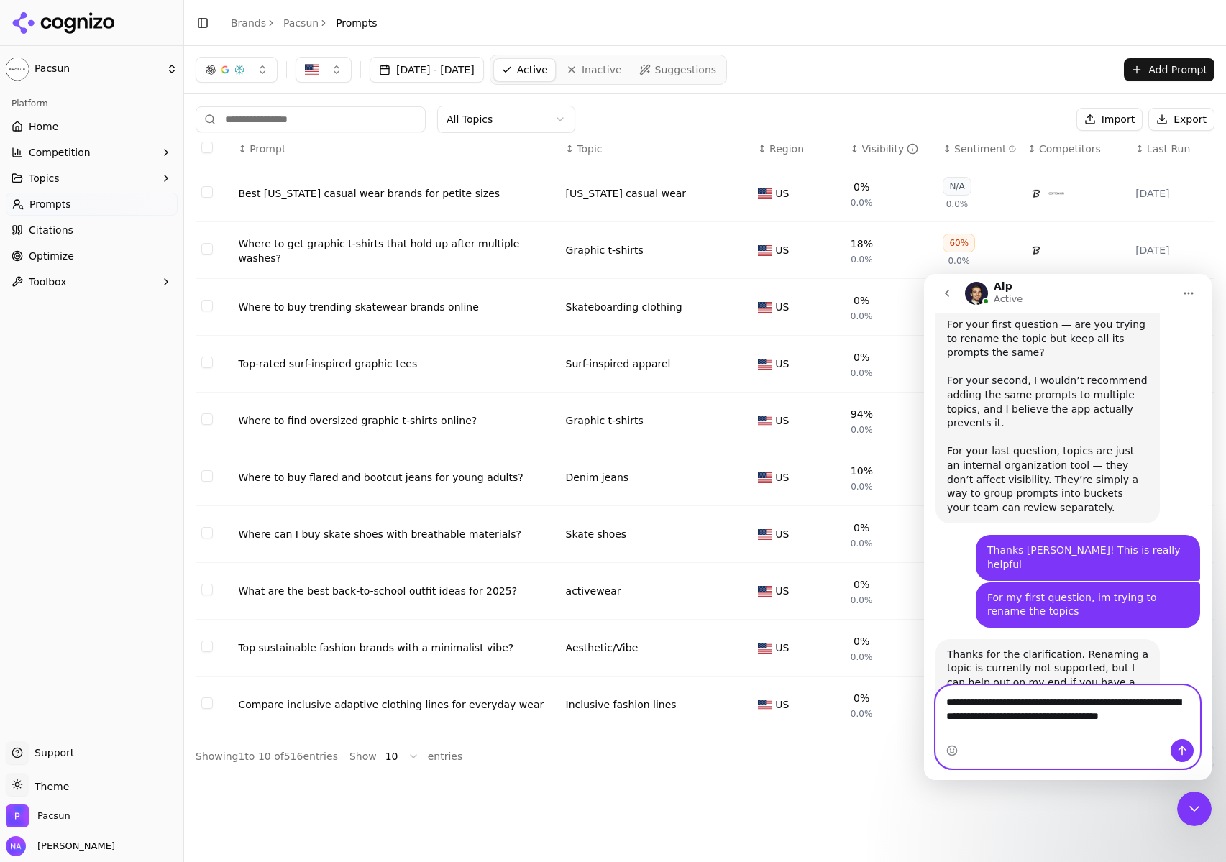
click at [1061, 715] on textarea "**********" at bounding box center [1067, 705] width 263 height 39
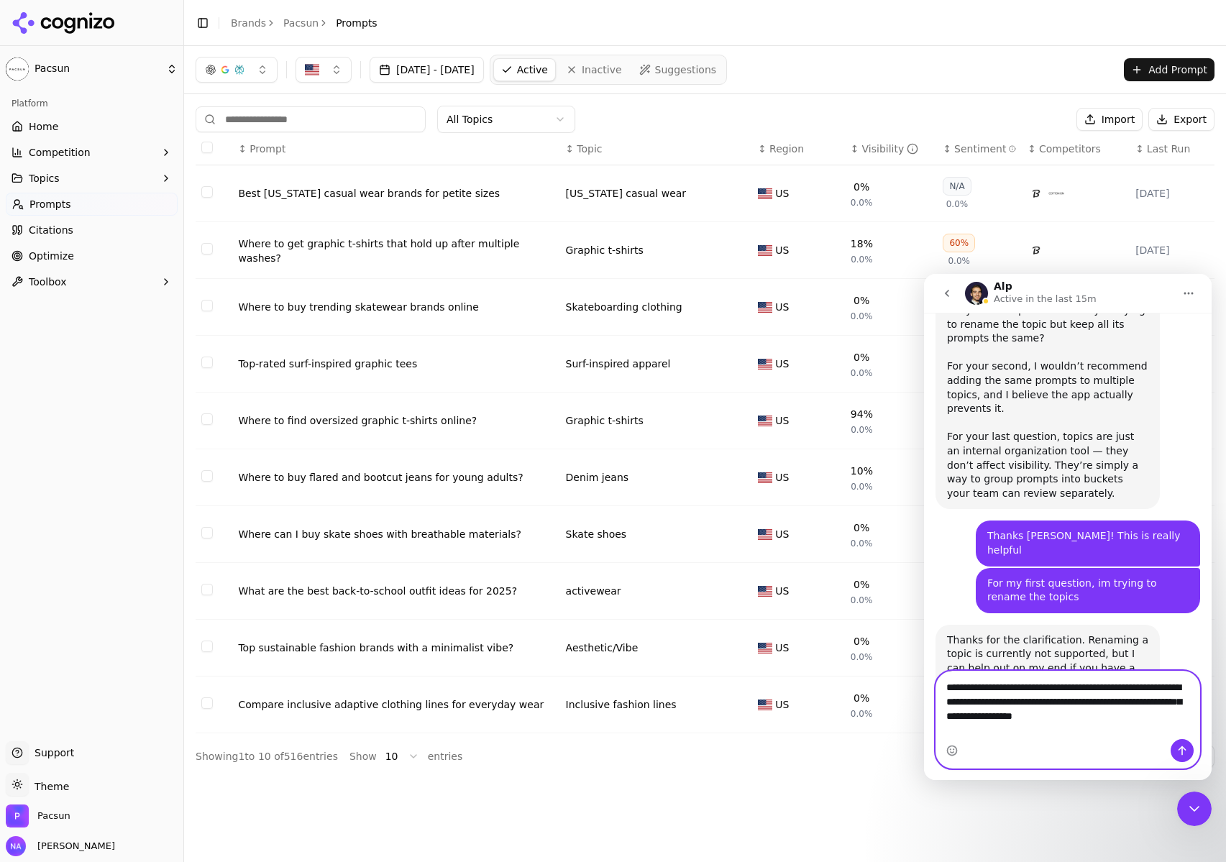
type textarea "**********"
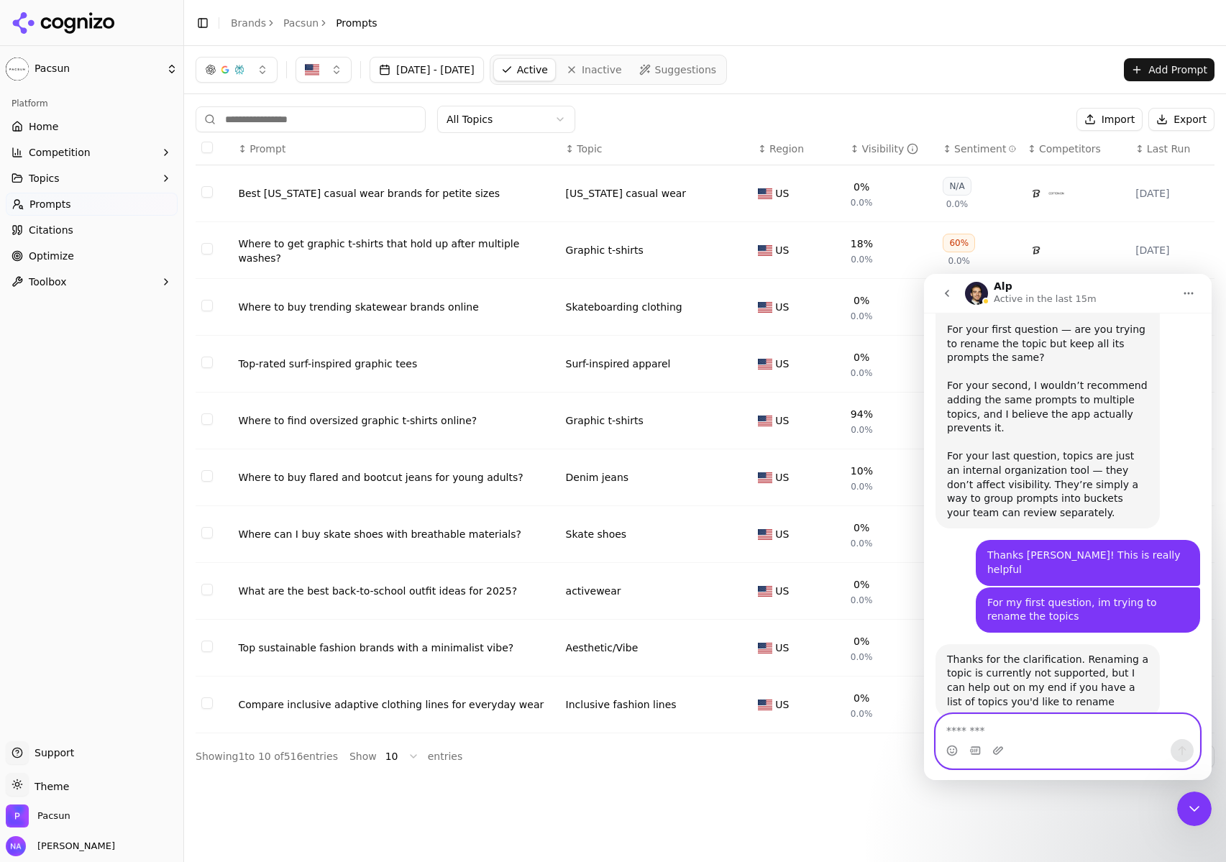
scroll to position [476, 0]
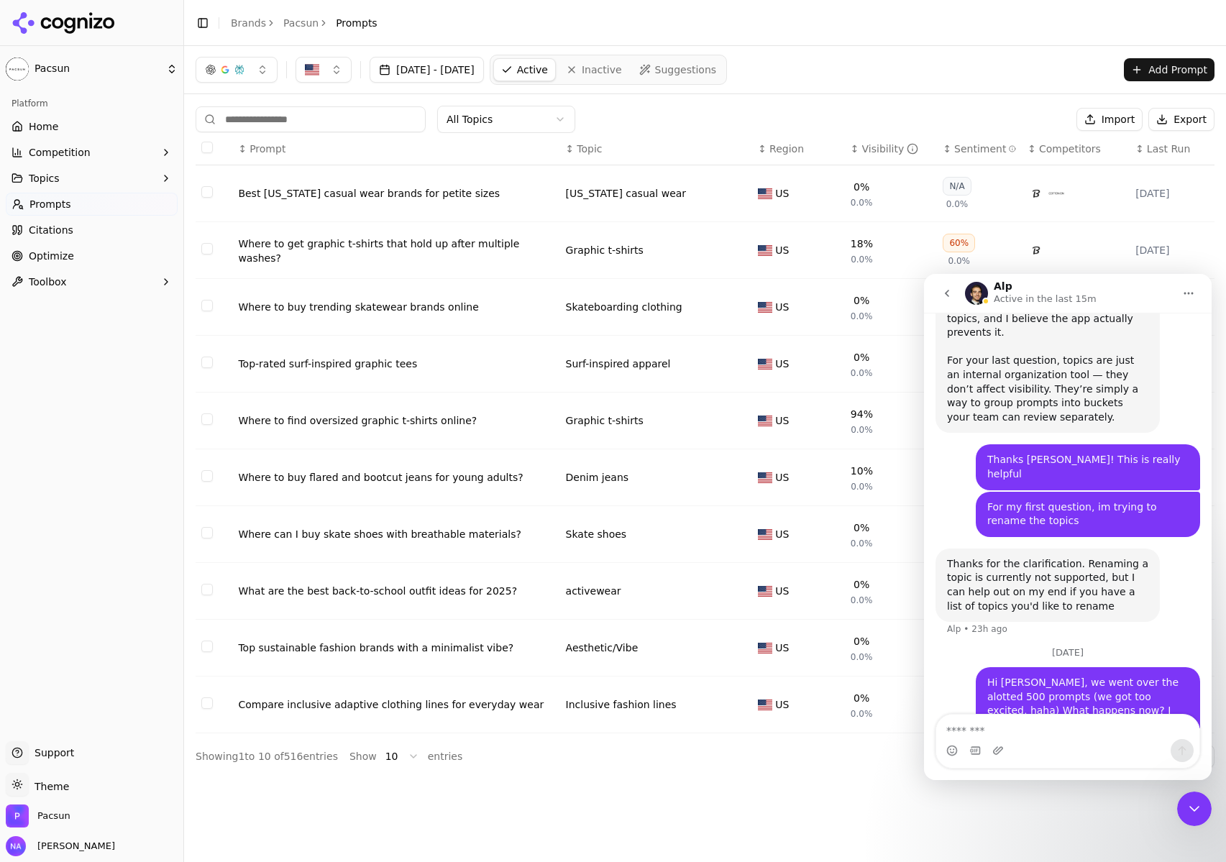
click at [592, 779] on div "All Topics Import Export ↕ Prompt ↕ Topic ↕ Region ↕ Visibility ↕ Sentiment ↕ C…" at bounding box center [705, 436] width 1042 height 685
click at [945, 294] on icon "go back" at bounding box center [947, 294] width 12 height 12
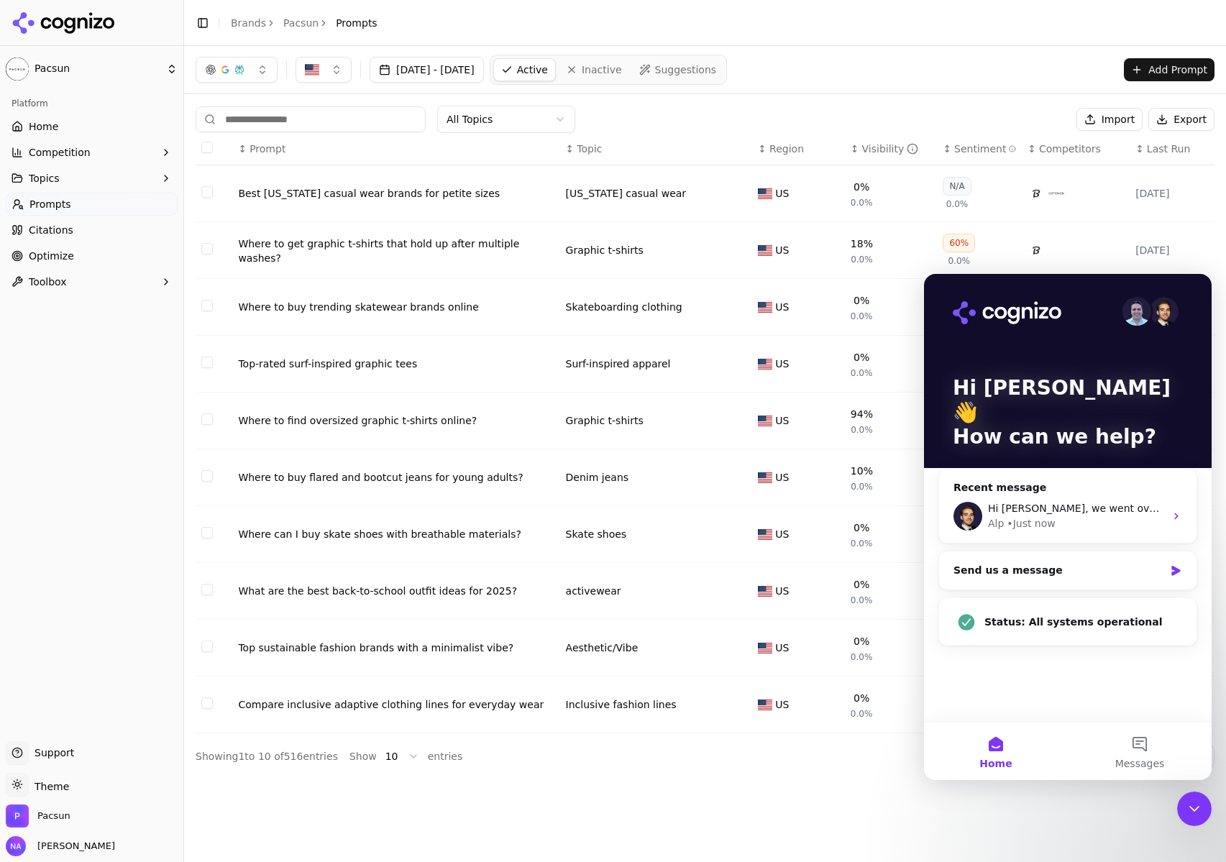
click at [1184, 805] on div "Close Intercom Messenger" at bounding box center [1194, 809] width 35 height 35
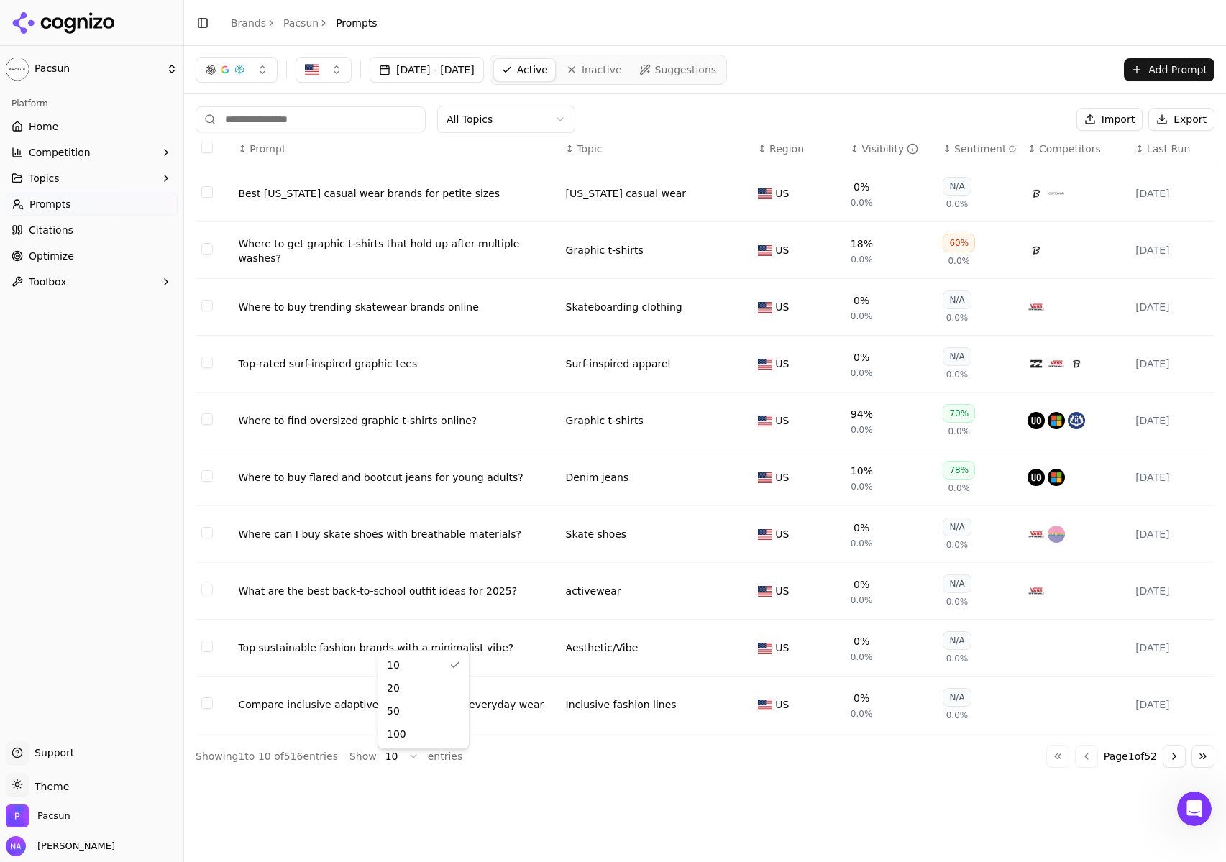
click at [407, 764] on html "Pacsun Platform Home Competition Topics Prompts Citations Optimize Toolbox Supp…" at bounding box center [613, 431] width 1226 height 862
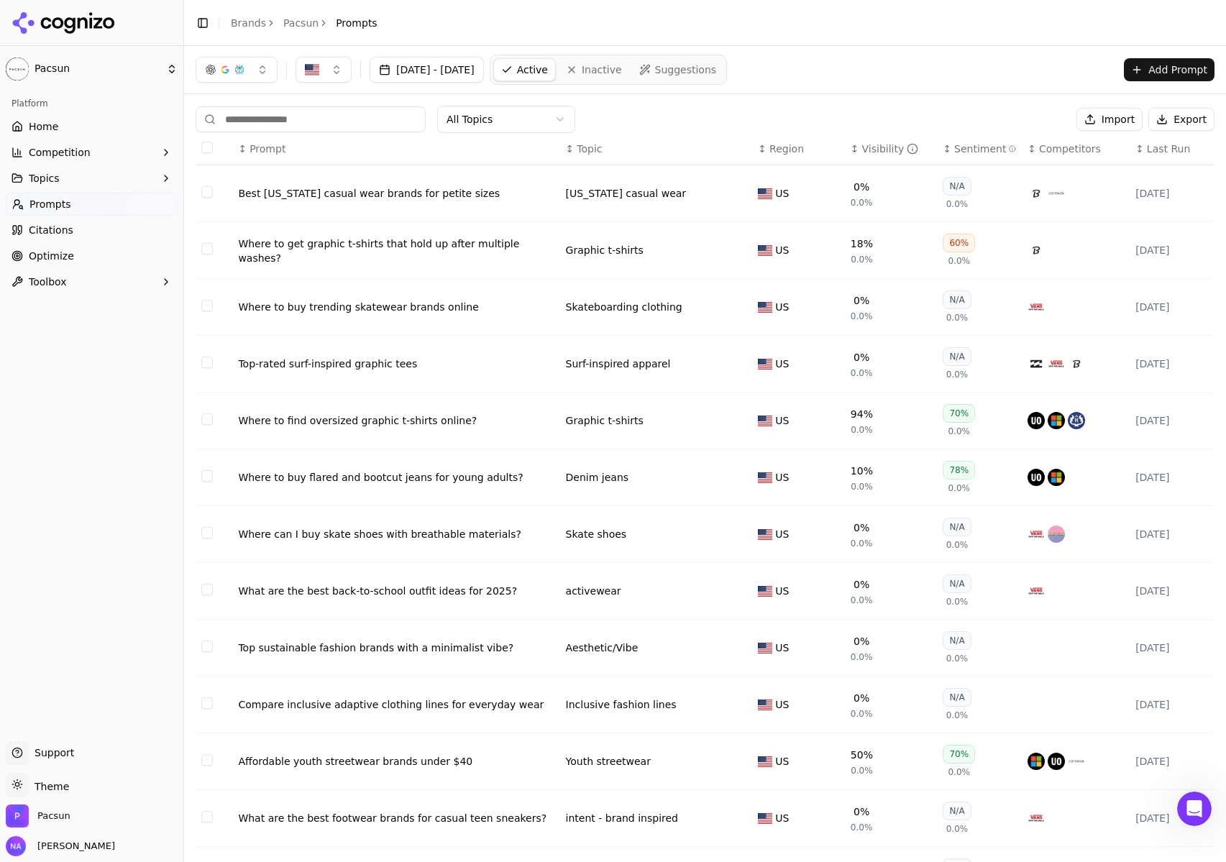
click at [45, 129] on span "Home" at bounding box center [43, 126] width 29 height 14
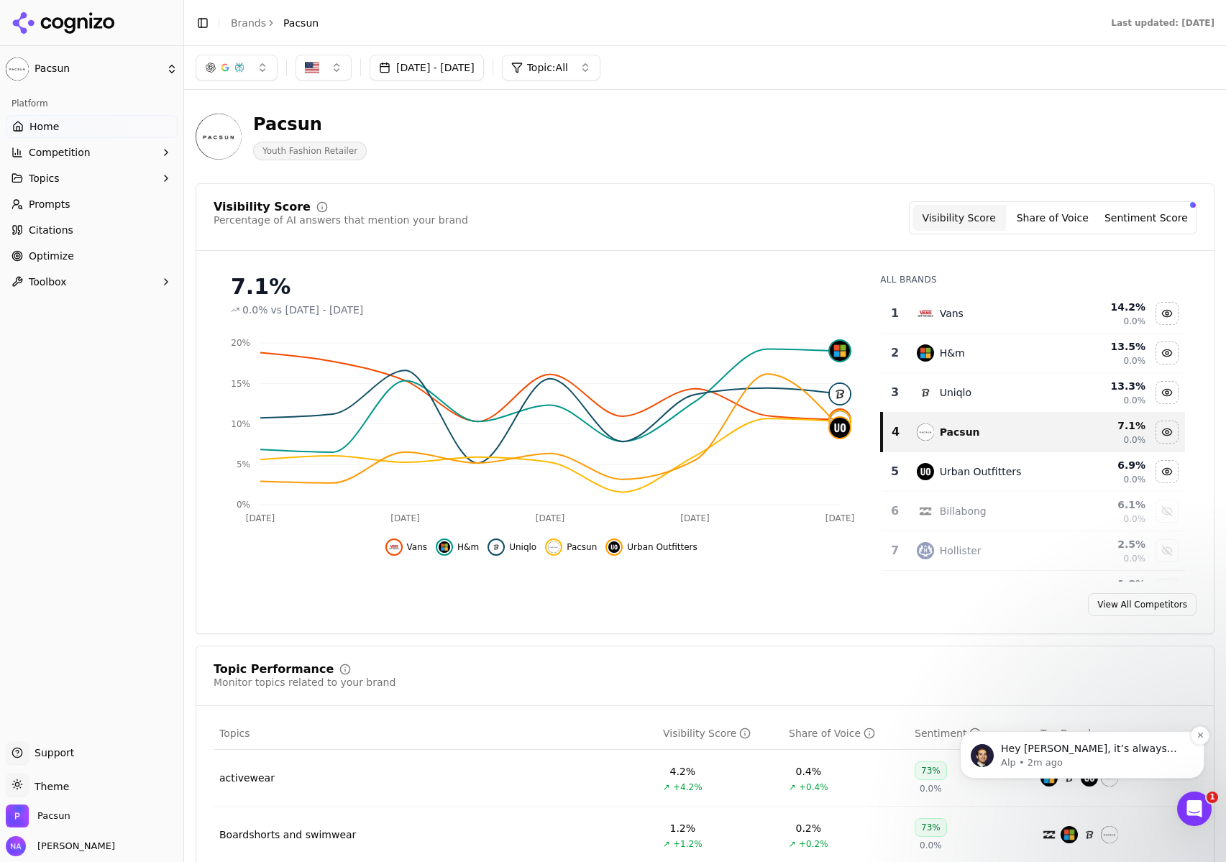
click at [1096, 759] on p "Alp • 2m ago" at bounding box center [1094, 762] width 186 height 13
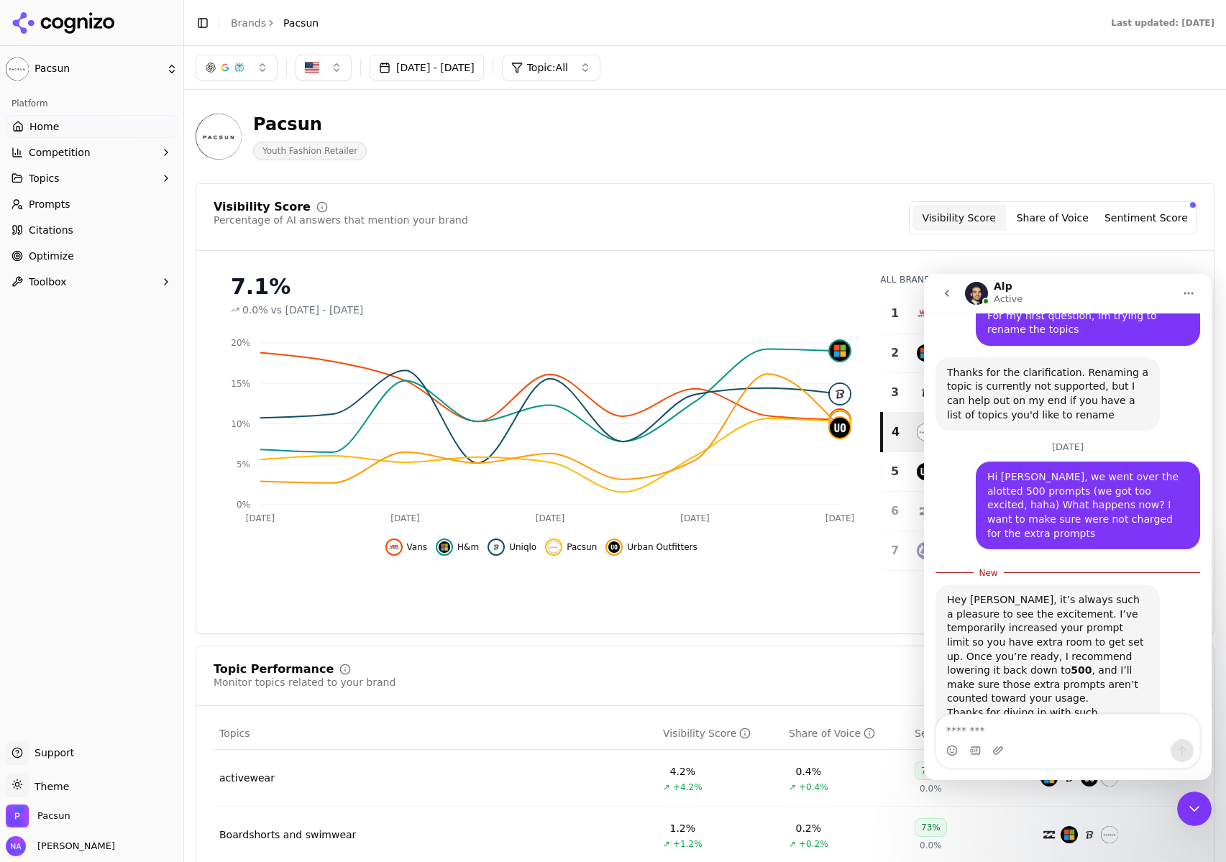
scroll to position [669, 0]
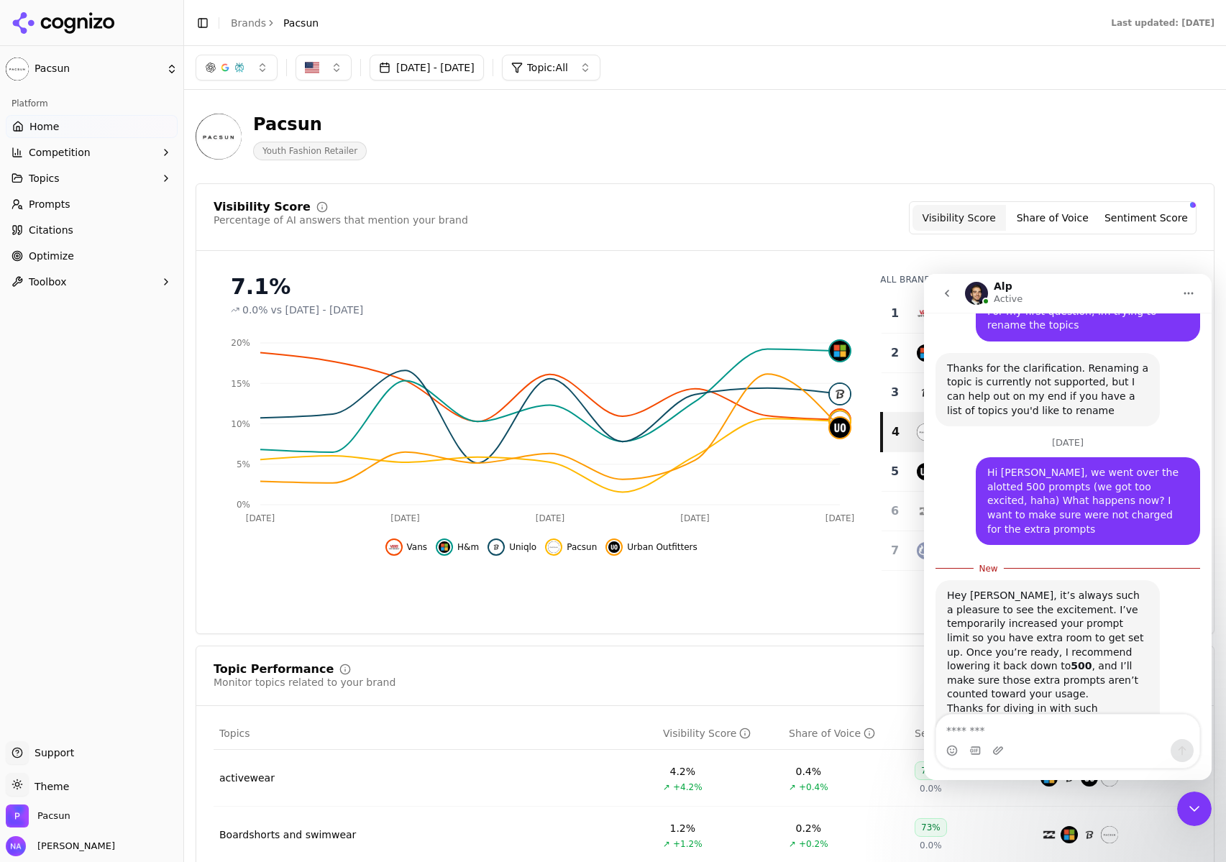
click at [1059, 722] on textarea "Message…" at bounding box center [1067, 727] width 263 height 24
click at [75, 201] on link "Prompts" at bounding box center [92, 204] width 172 height 23
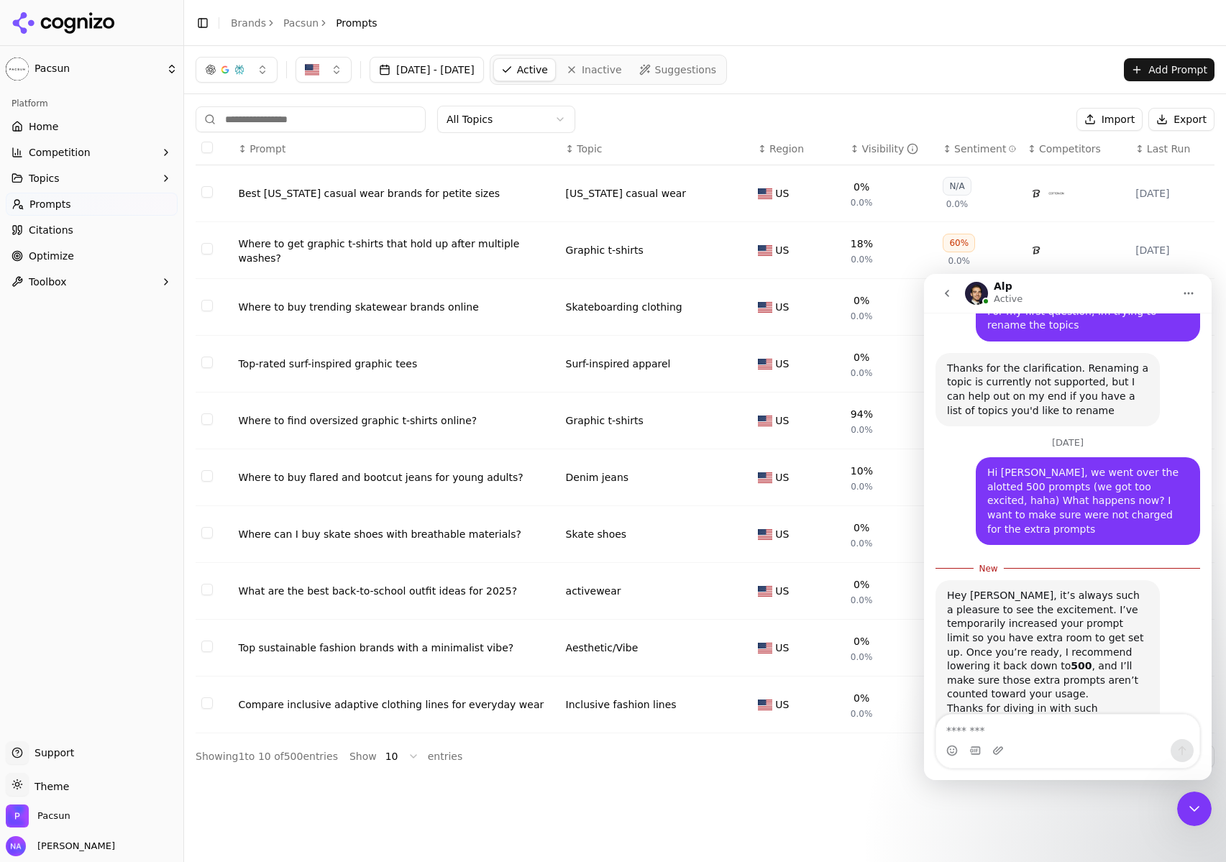
click at [947, 297] on icon "go back" at bounding box center [947, 294] width 12 height 12
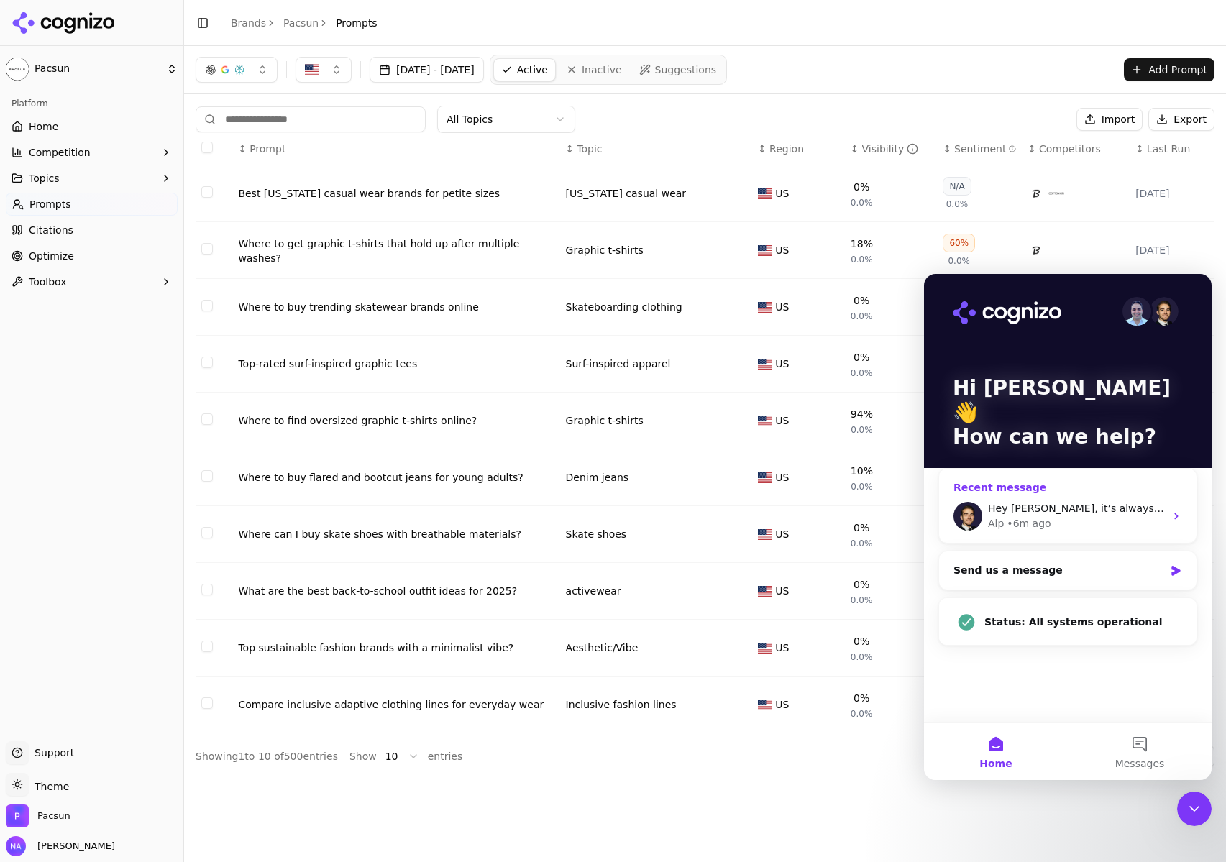
click at [1096, 516] on div "Alp • 6m ago" at bounding box center [1076, 523] width 177 height 15
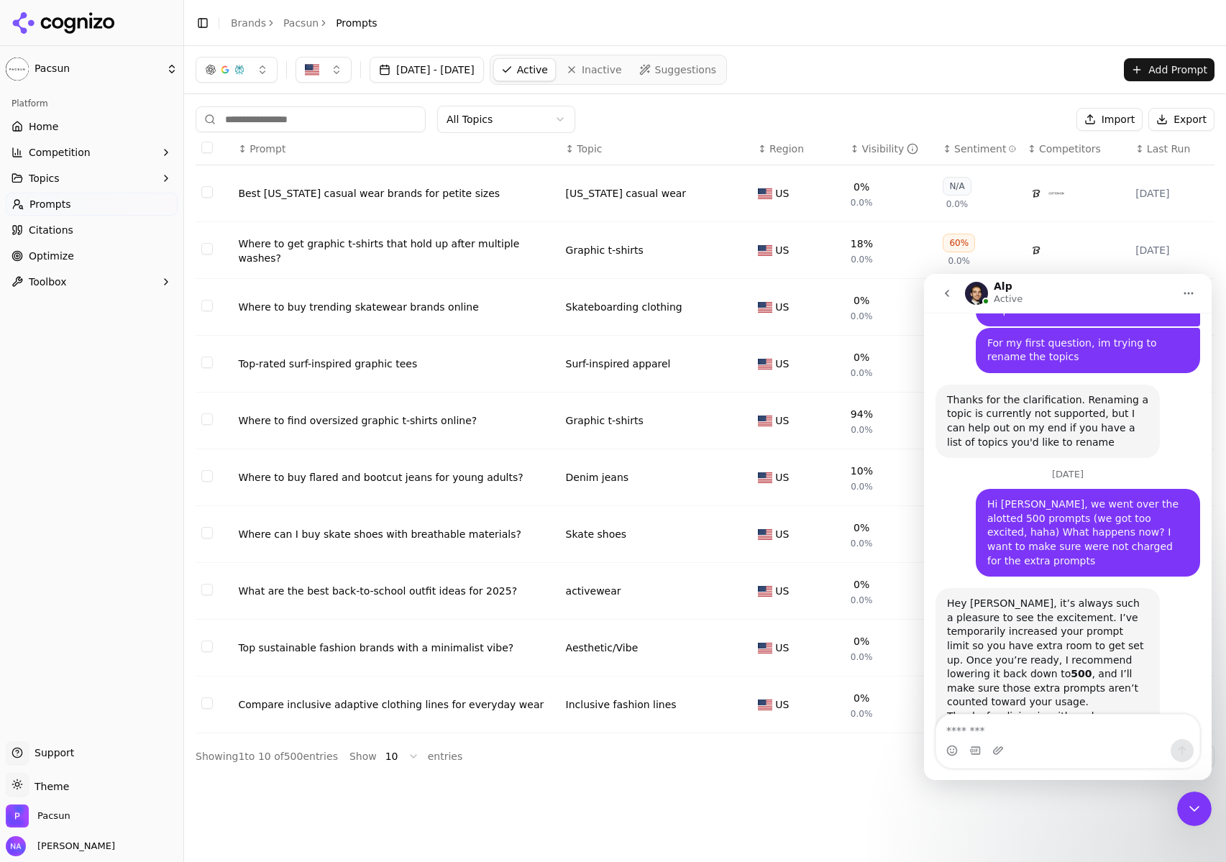
scroll to position [646, 0]
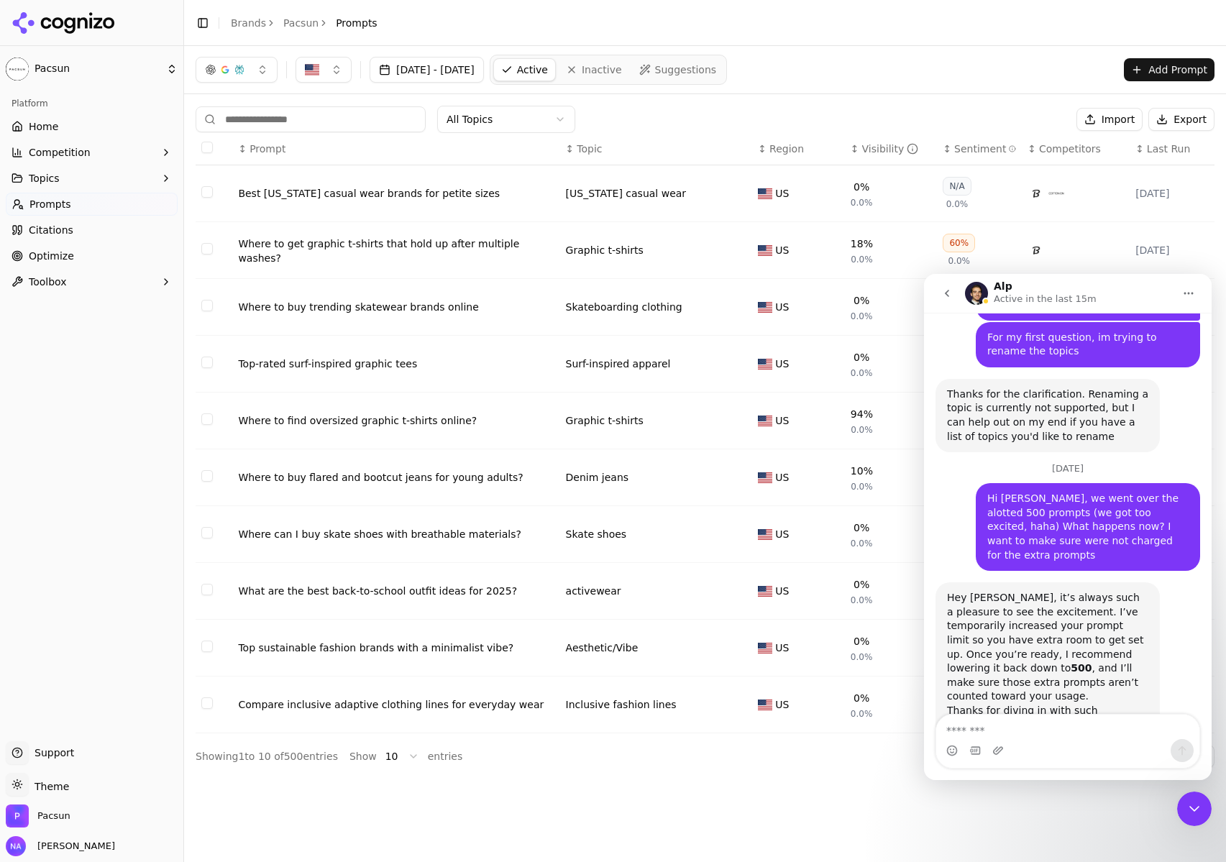
click at [953, 295] on button "go back" at bounding box center [946, 293] width 27 height 27
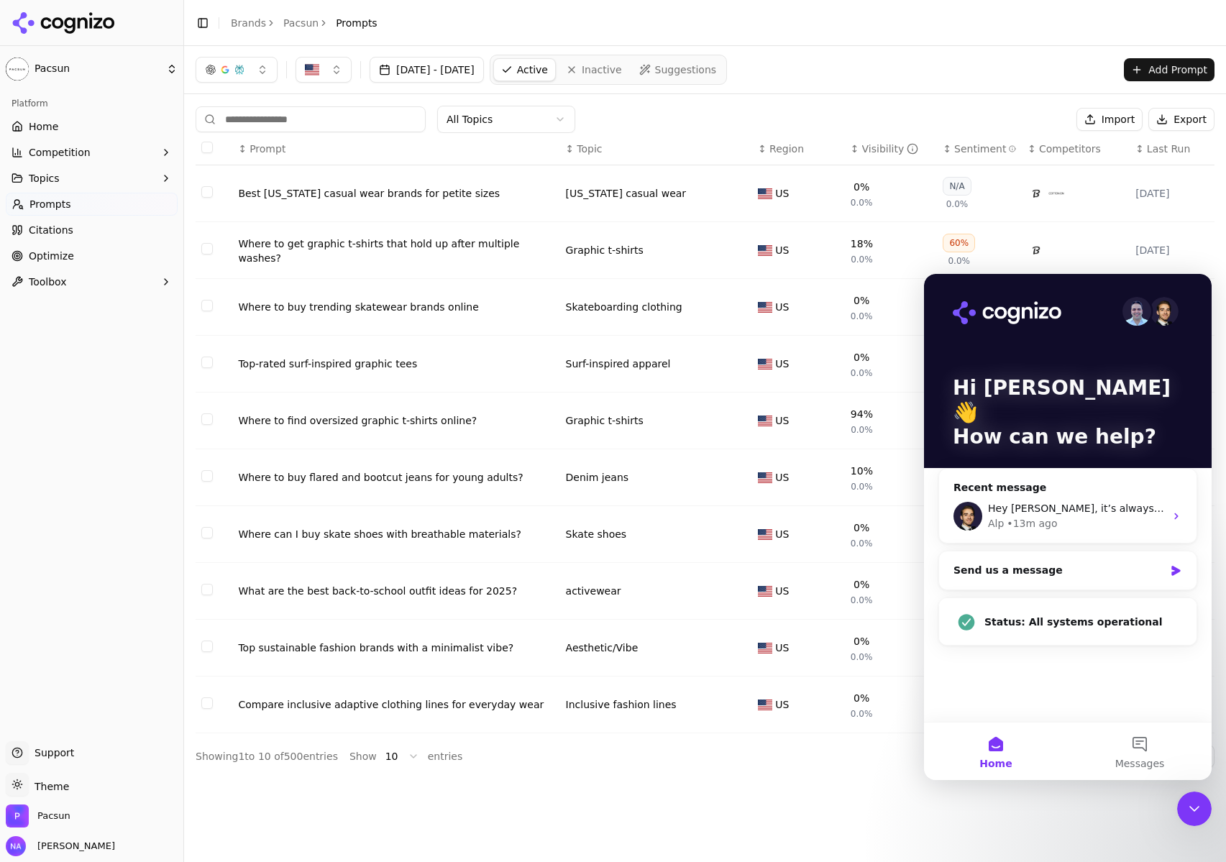
scroll to position [0, 0]
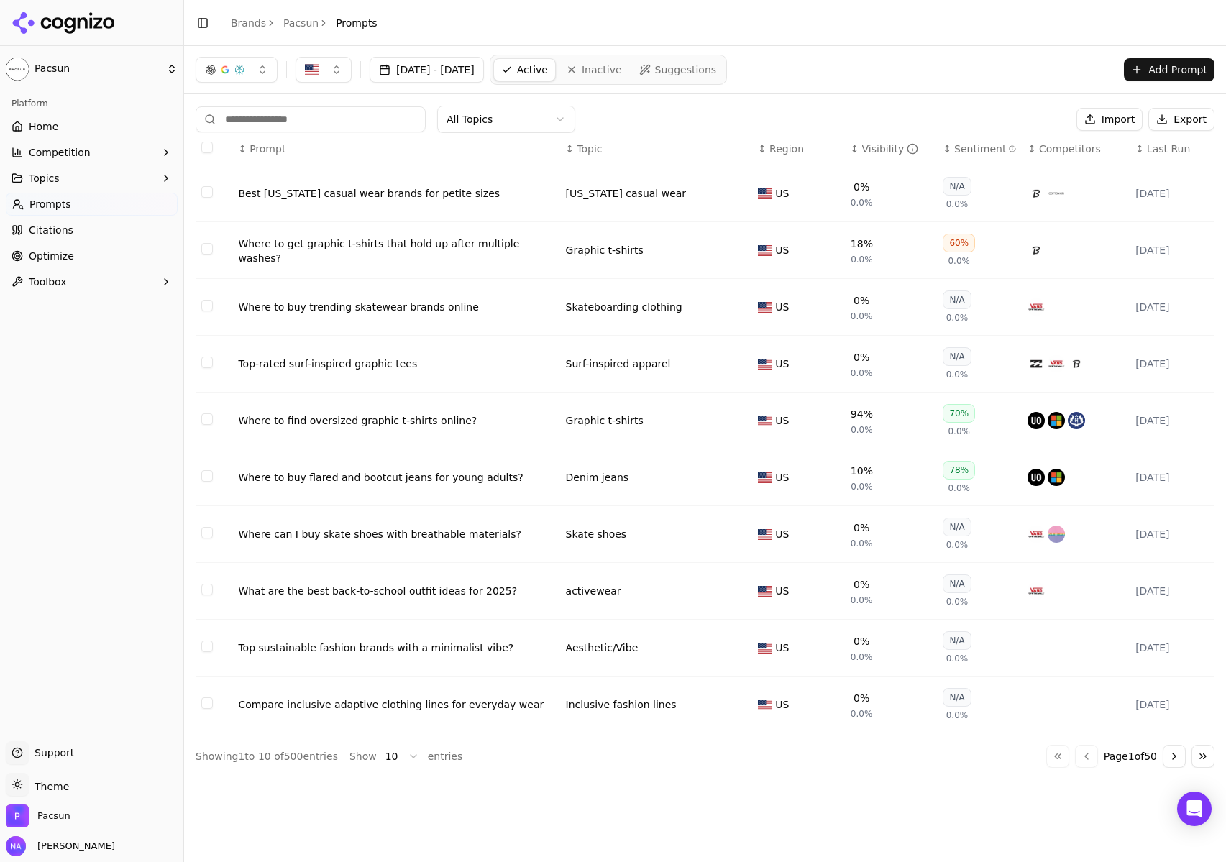
click at [66, 75] on html "Pacsun Platform Home Competition Topics Prompts Citations Optimize Toolbox Supp…" at bounding box center [613, 431] width 1226 height 862
click at [262, 94] on div "Pacsun ⌘ 1" at bounding box center [278, 89] width 176 height 29
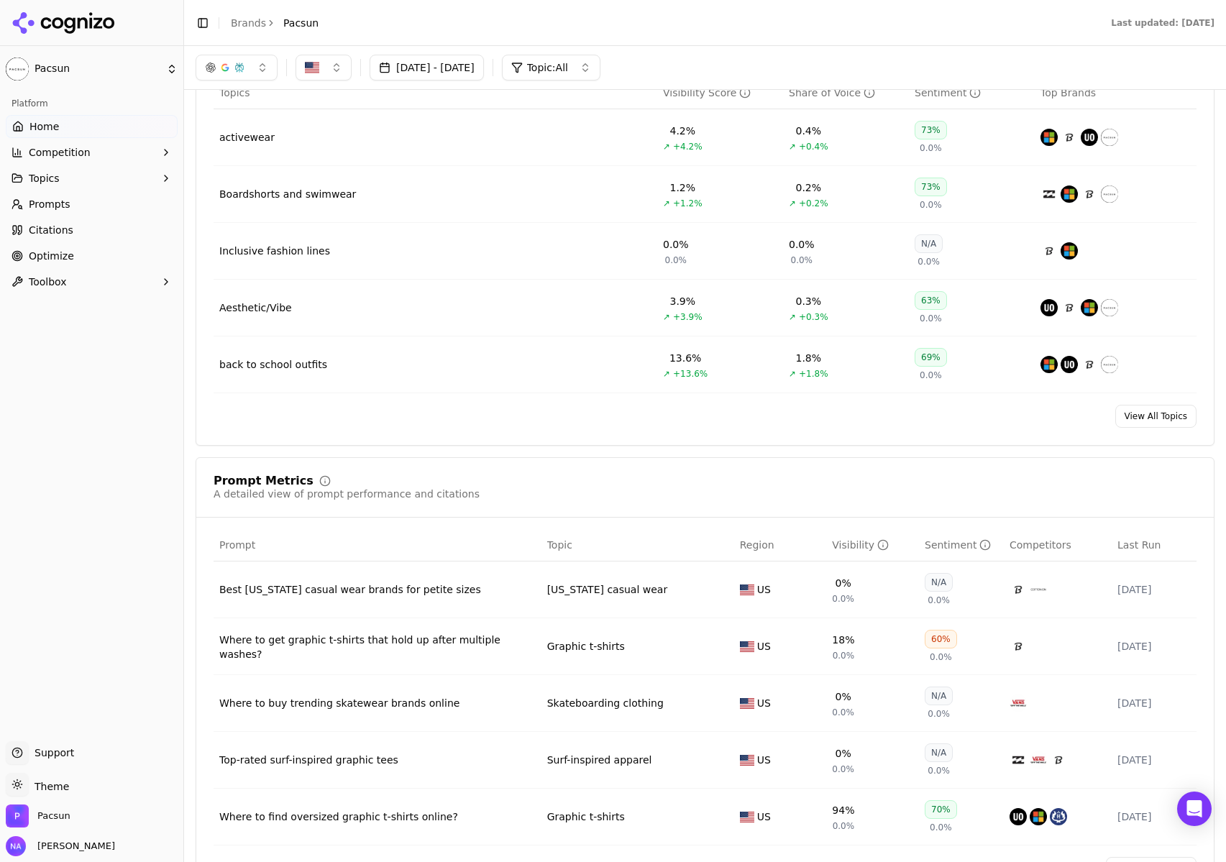
scroll to position [600, 0]
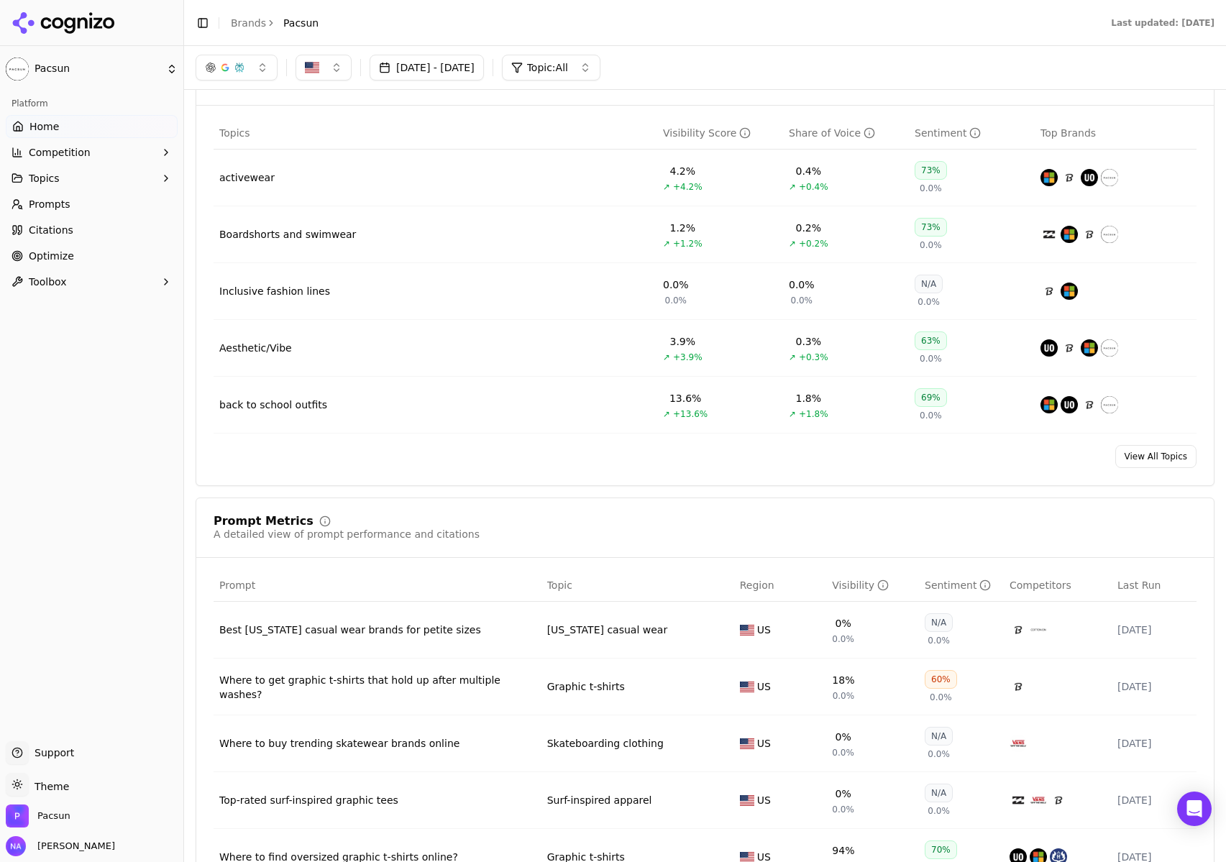
click at [1162, 457] on link "View All Topics" at bounding box center [1155, 456] width 81 height 23
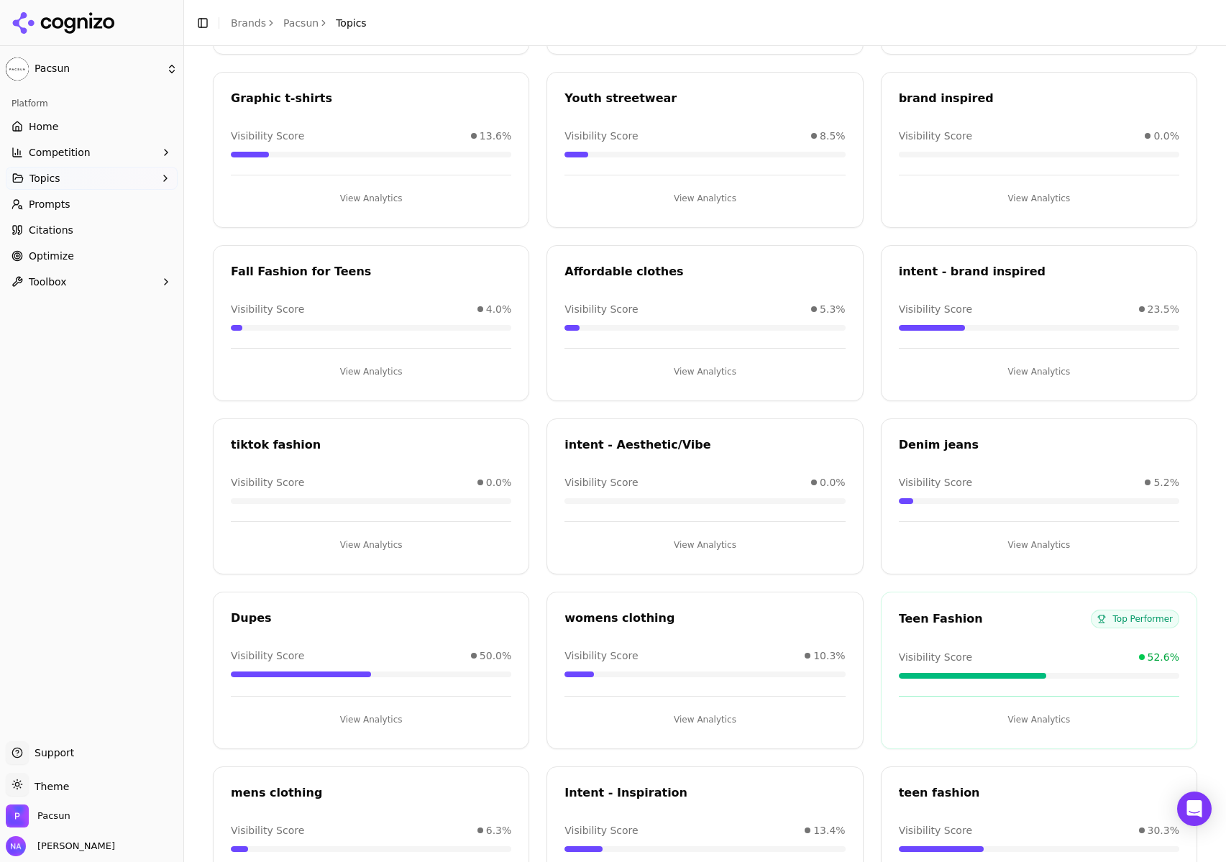
scroll to position [864, 0]
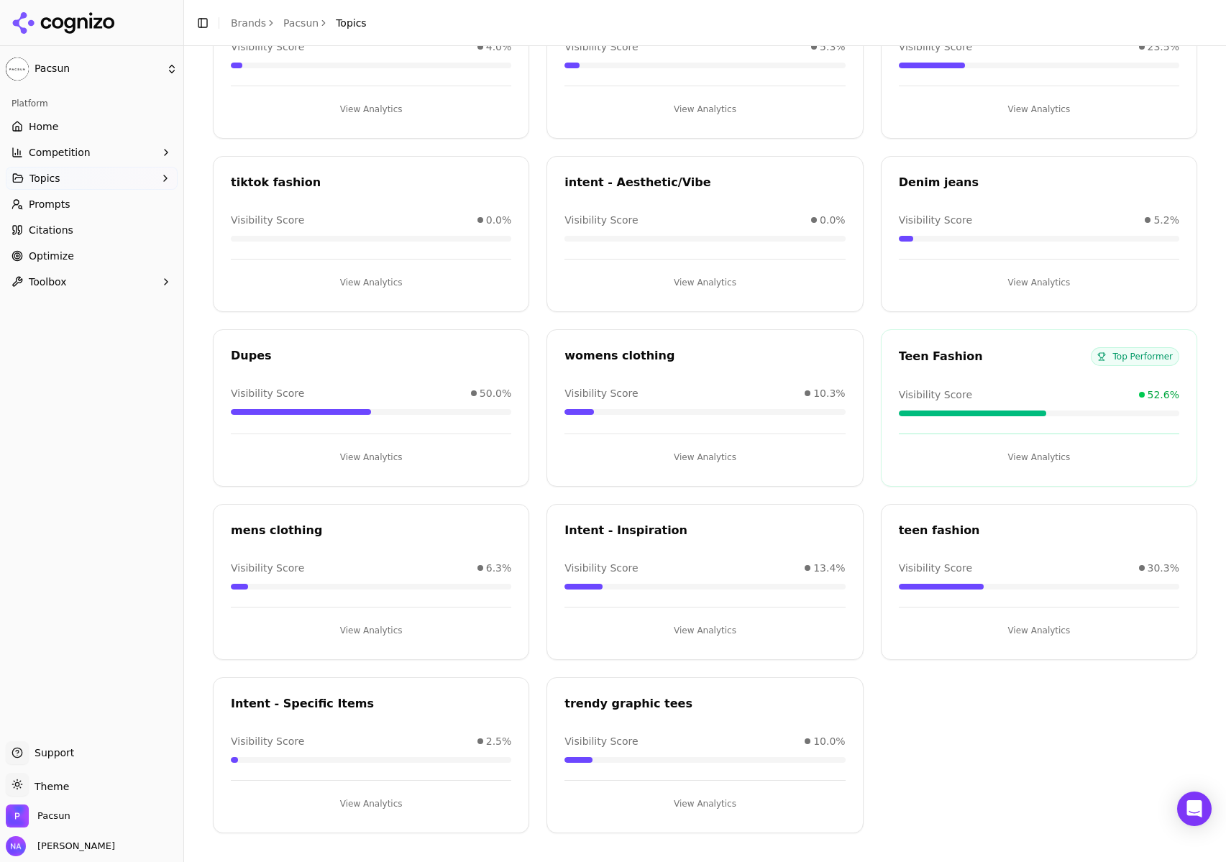
click at [1031, 454] on button "View Analytics" at bounding box center [1039, 457] width 280 height 23
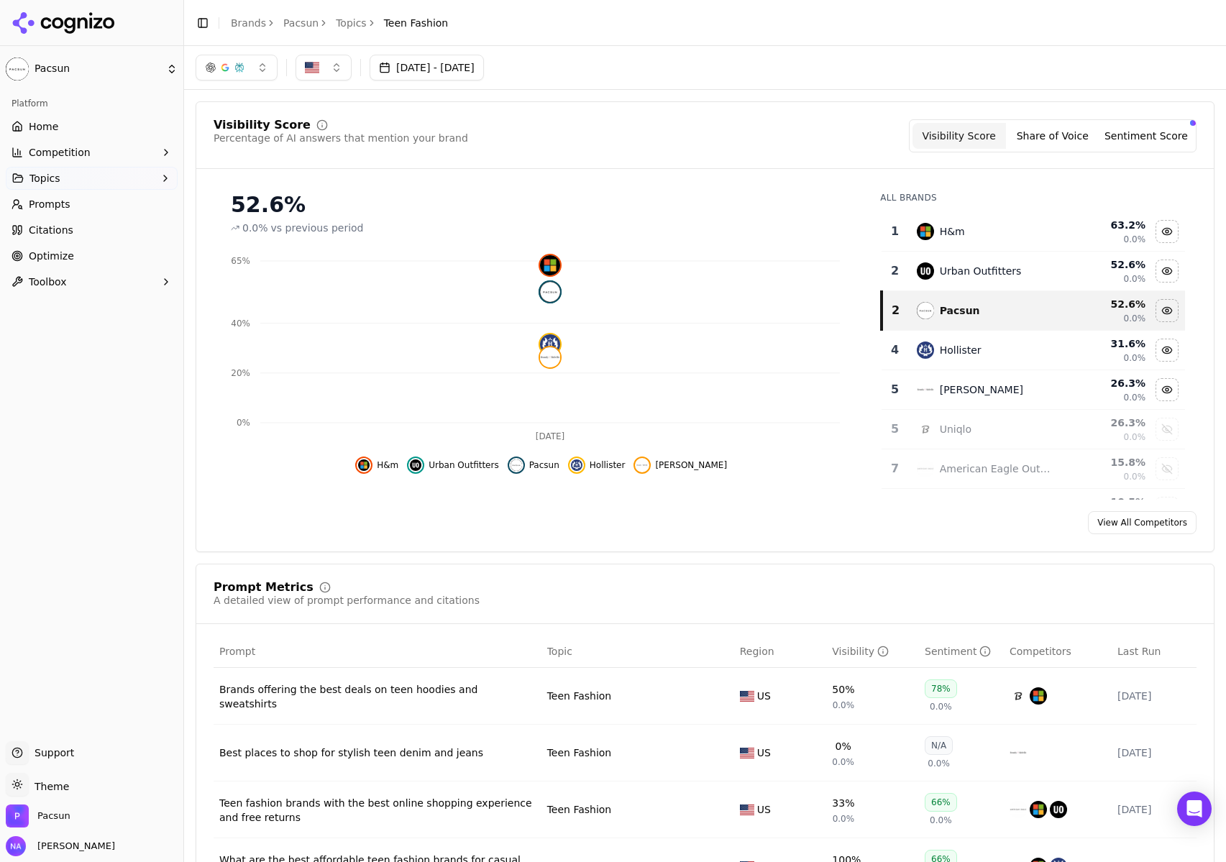
click at [1146, 150] on div "Visibility Score Share of Voice Sentiment Score" at bounding box center [1053, 135] width 288 height 33
click at [1145, 139] on button "Sentiment Score" at bounding box center [1145, 136] width 93 height 26
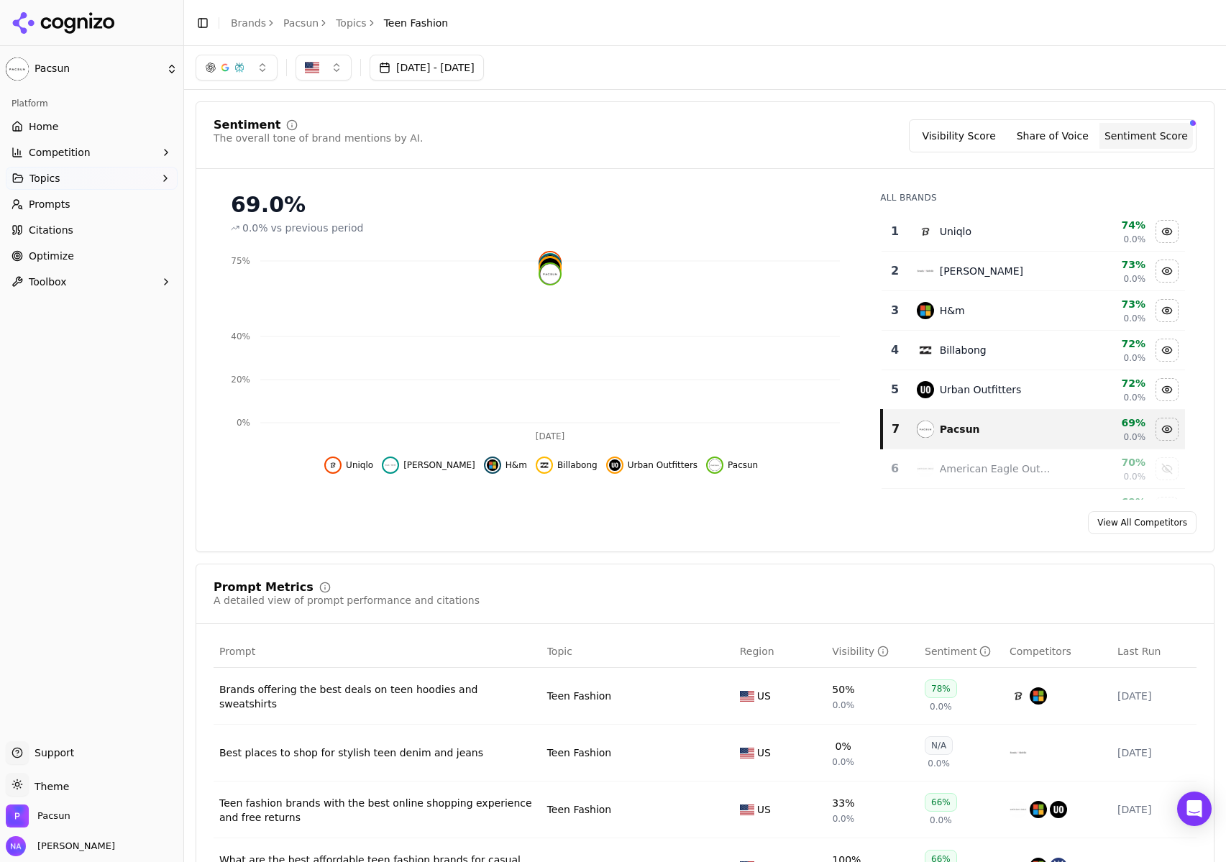
click at [1160, 526] on link "View All Competitors" at bounding box center [1142, 522] width 109 height 23
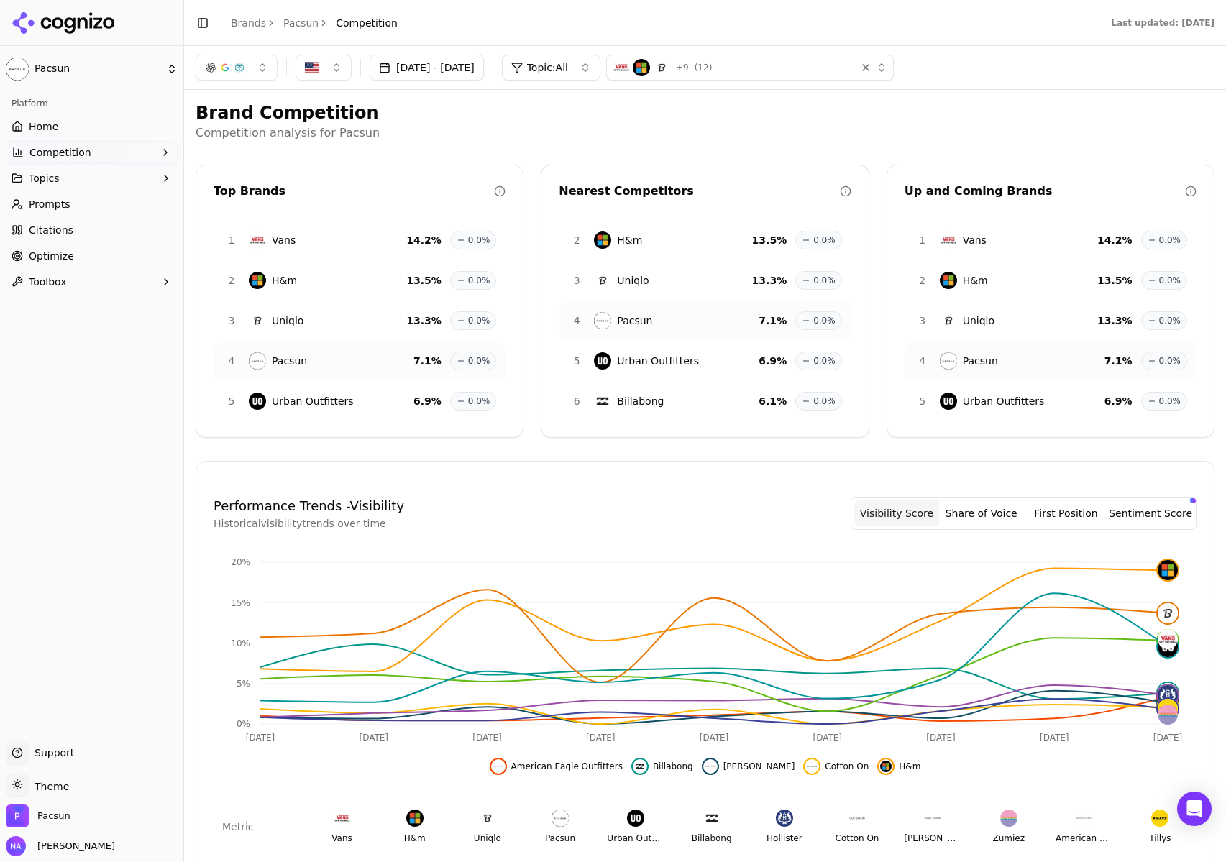
click at [80, 129] on link "Home" at bounding box center [92, 126] width 172 height 23
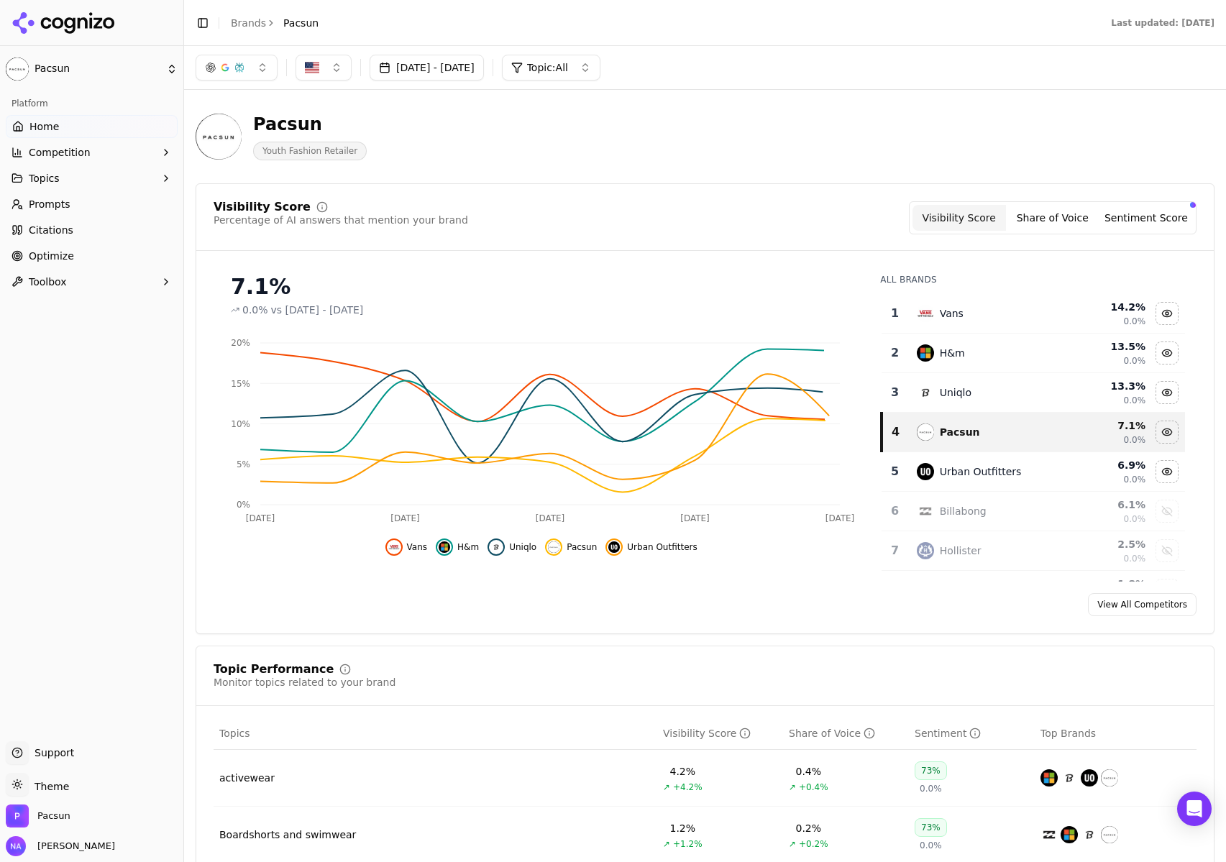
click at [42, 65] on html "Pacsun Platform Home Competition Topics Prompts Citations Optimize Toolbox Supp…" at bounding box center [613, 431] width 1226 height 862
click at [224, 81] on div "Pacsun ⌘ 1" at bounding box center [278, 89] width 176 height 29
click at [55, 255] on span "Optimize" at bounding box center [51, 256] width 45 height 14
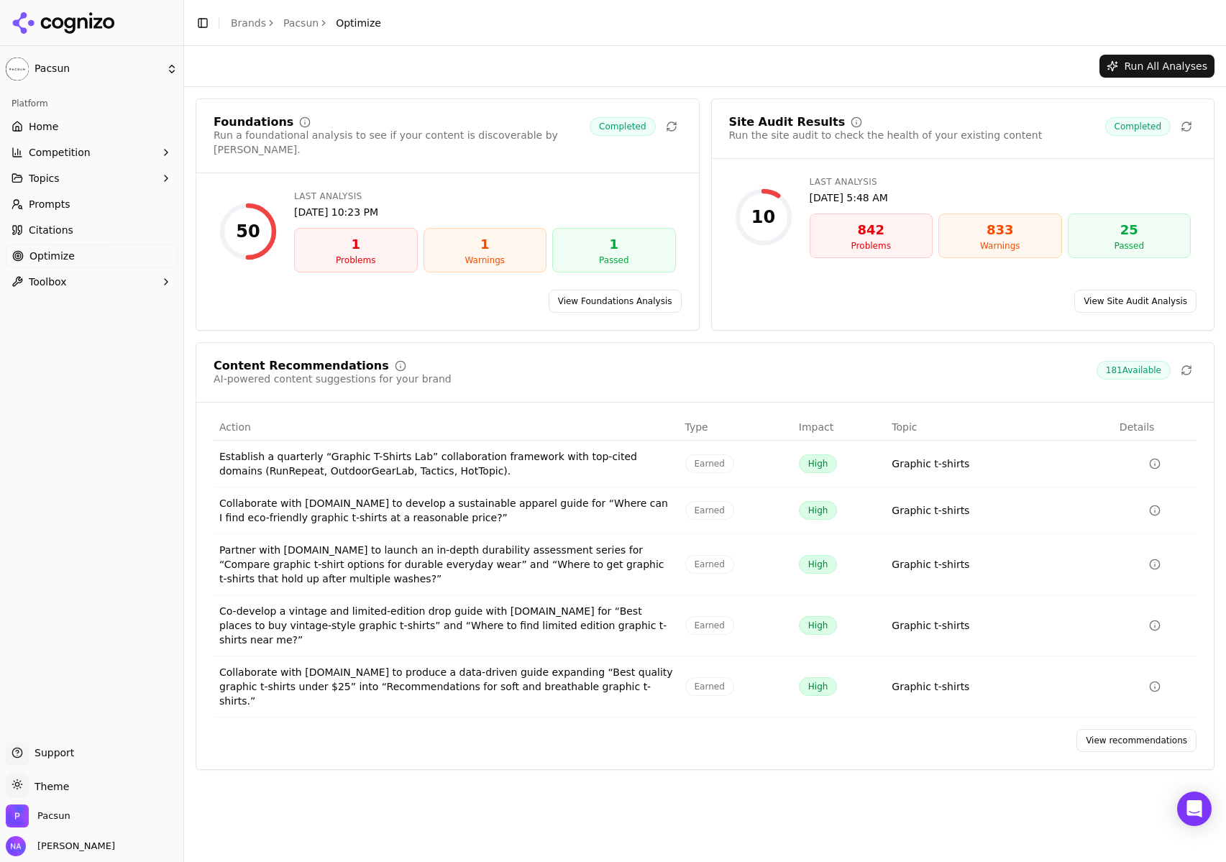
click at [347, 234] on div "1" at bounding box center [356, 244] width 111 height 20
click at [635, 290] on link "View Foundations Analysis" at bounding box center [615, 301] width 133 height 23
